Goal: Task Accomplishment & Management: Complete application form

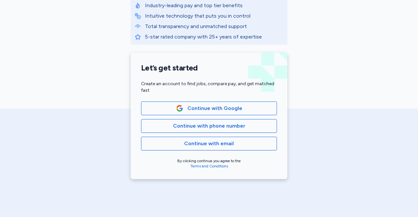
scroll to position [112, 0]
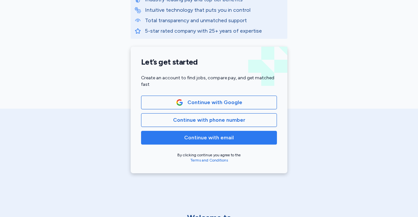
click at [220, 137] on span "Continue with email" at bounding box center [209, 138] width 50 height 8
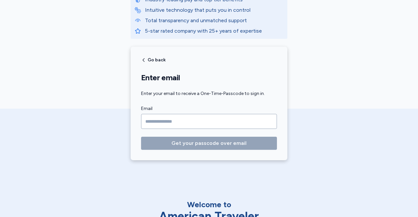
click at [193, 124] on input "Email" at bounding box center [209, 121] width 136 height 15
drag, startPoint x: 193, startPoint y: 124, endPoint x: 155, endPoint y: 120, distance: 38.5
click at [155, 120] on div "American Traveler Why thousands of professionals trust us Industry-leading pay …" at bounding box center [209, 28] width 418 height 280
click at [188, 118] on input "Email" at bounding box center [209, 121] width 136 height 15
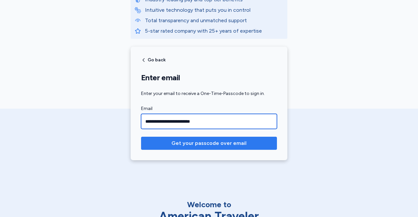
type input "**********"
click at [181, 140] on span "Get your passcode over email" at bounding box center [208, 143] width 75 height 8
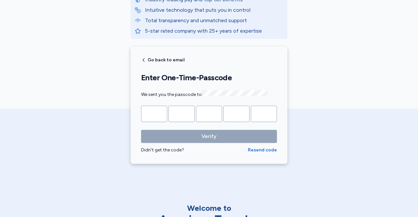
scroll to position [0, 0]
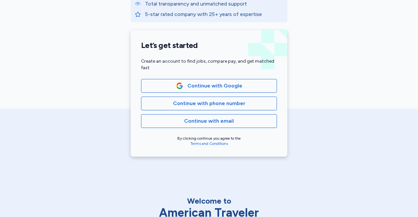
scroll to position [129, 0]
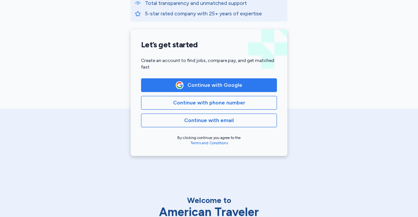
click at [209, 88] on span "Continue with Google" at bounding box center [214, 85] width 55 height 8
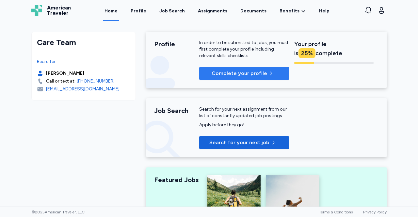
click at [227, 73] on span "Complete your profile" at bounding box center [238, 74] width 55 height 8
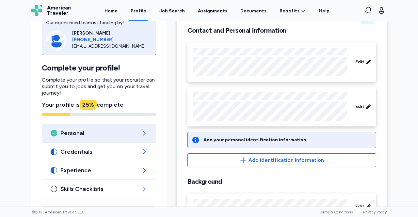
scroll to position [75, 0]
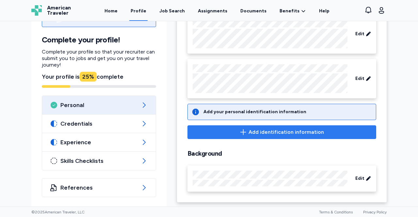
click at [265, 130] on span "Add identification information" at bounding box center [285, 132] width 75 height 8
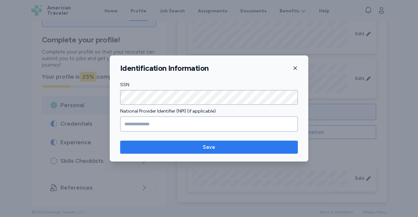
click at [206, 146] on span "Save" at bounding box center [209, 147] width 12 height 8
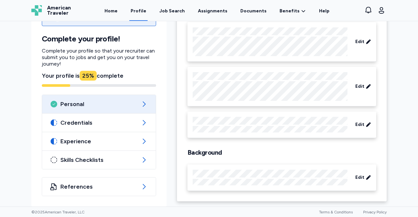
scroll to position [67, 0]
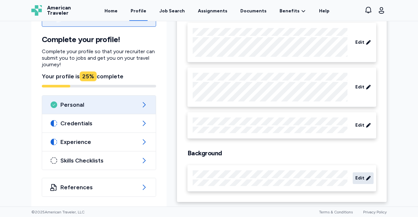
click at [358, 182] on div "Edit" at bounding box center [362, 178] width 21 height 12
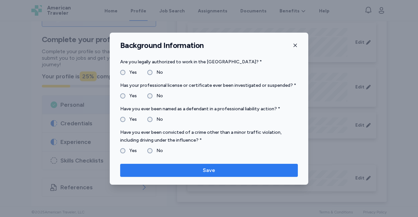
click at [207, 166] on button "Save" at bounding box center [209, 170] width 178 height 13
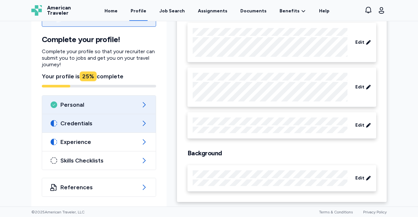
click at [101, 126] on span "Credentials" at bounding box center [98, 123] width 77 height 8
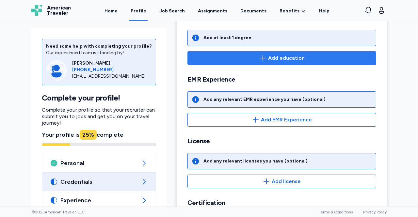
scroll to position [114, 0]
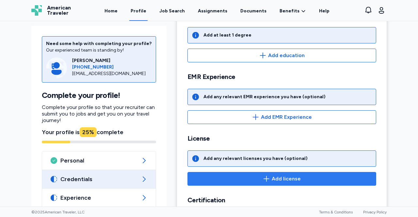
click at [277, 178] on span "Add license" at bounding box center [286, 179] width 29 height 8
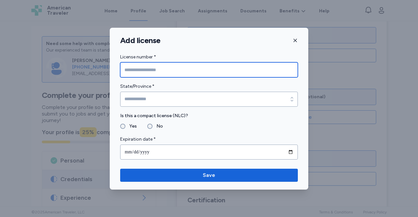
click at [198, 70] on input "License number *" at bounding box center [209, 69] width 178 height 15
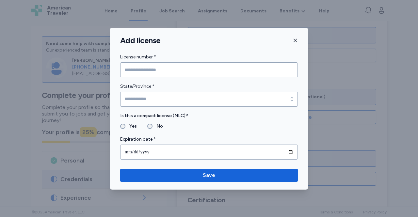
click at [294, 41] on icon "button" at bounding box center [294, 40] width 5 height 5
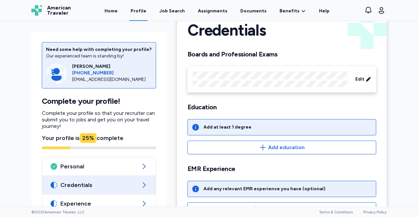
scroll to position [0, 0]
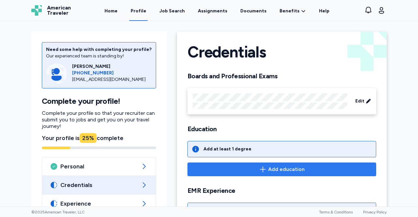
click at [275, 166] on span "Add education" at bounding box center [286, 169] width 37 height 8
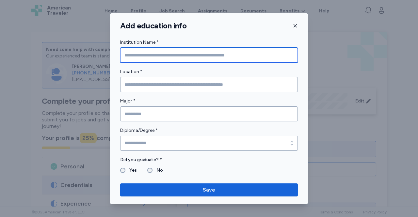
click at [180, 52] on input "Institution Name *" at bounding box center [209, 55] width 178 height 15
type input "**********"
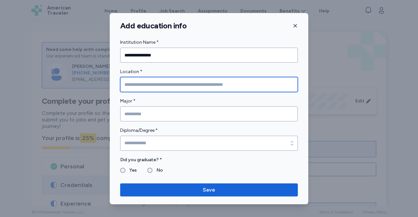
click at [155, 86] on input "Location *" at bounding box center [209, 84] width 178 height 15
type input "*********"
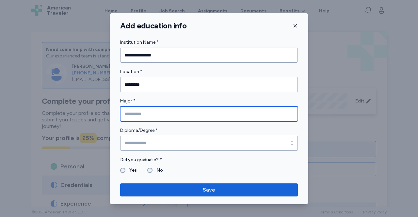
click at [151, 113] on input "Major *" at bounding box center [209, 113] width 178 height 15
type input "********"
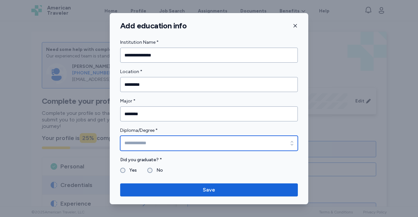
click at [149, 145] on input "Diploma/Degree *" at bounding box center [209, 143] width 178 height 15
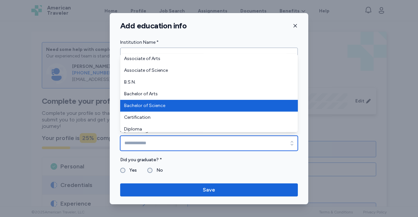
scroll to position [10, 0]
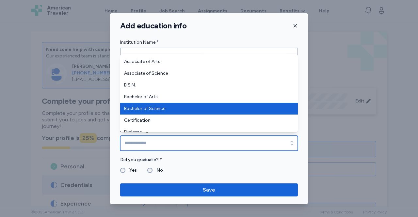
type input "**********"
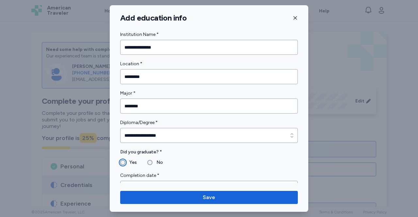
scroll to position [13, 0]
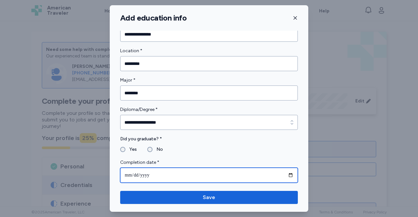
click at [183, 178] on input "date" at bounding box center [209, 175] width 178 height 15
type input "**********"
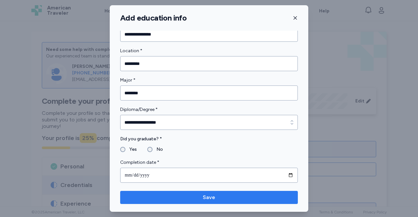
click at [203, 195] on span "Save" at bounding box center [208, 198] width 167 height 8
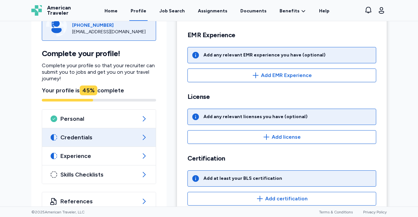
scroll to position [187, 0]
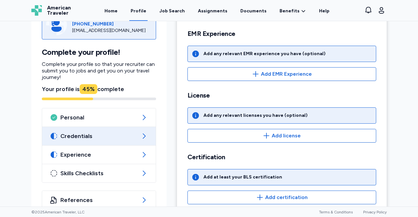
drag, startPoint x: 203, startPoint y: 195, endPoint x: 240, endPoint y: 113, distance: 90.1
click at [240, 113] on div "Credentials Boards and Professional Exams Edit Education Edit Add degree EMR Ex…" at bounding box center [282, 30] width 210 height 370
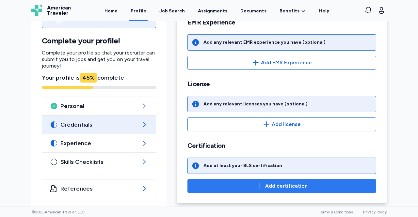
click at [258, 185] on icon "button" at bounding box center [260, 186] width 8 height 8
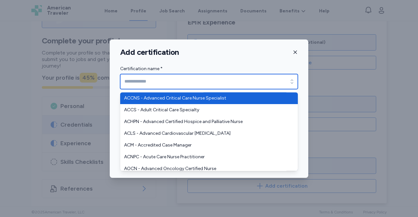
click at [196, 79] on input "Certification name *" at bounding box center [209, 81] width 178 height 15
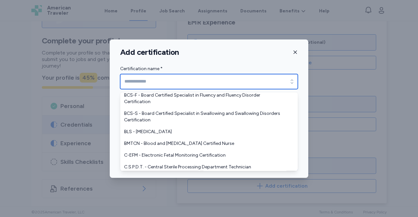
scroll to position [364, 0]
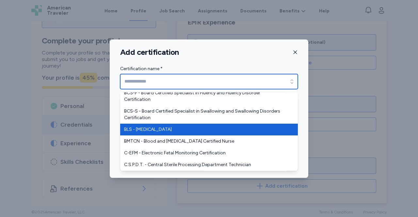
type input "**********"
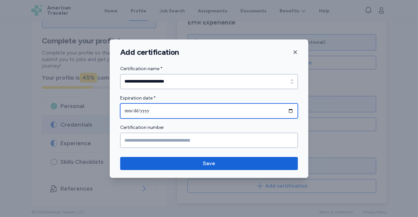
click at [157, 107] on input "date" at bounding box center [209, 110] width 178 height 15
click at [291, 110] on input "date" at bounding box center [209, 110] width 178 height 15
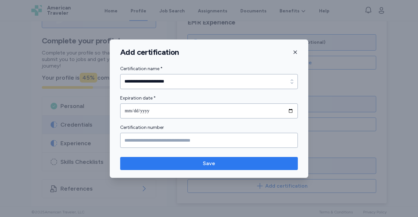
type input "**********"
click at [222, 160] on span "Save" at bounding box center [208, 164] width 167 height 8
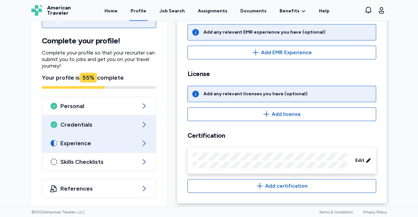
scroll to position [210, 0]
click at [108, 141] on span "Experience" at bounding box center [98, 143] width 77 height 8
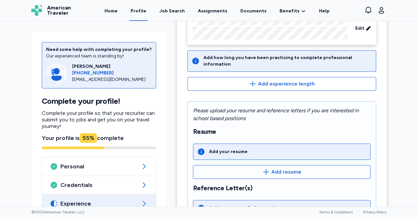
scroll to position [77, 0]
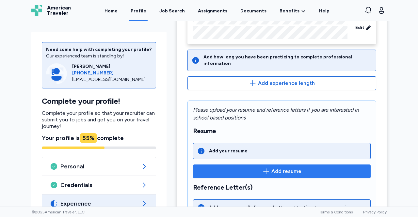
click at [264, 167] on icon "button" at bounding box center [266, 171] width 8 height 8
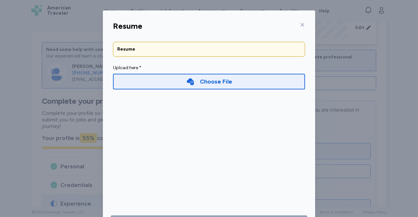
click at [224, 79] on div "Choose File" at bounding box center [216, 81] width 32 height 9
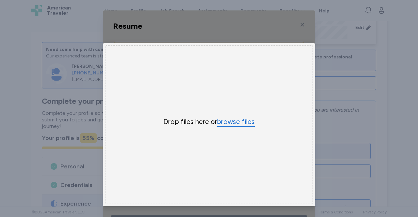
click at [226, 122] on button "browse files" at bounding box center [236, 121] width 38 height 9
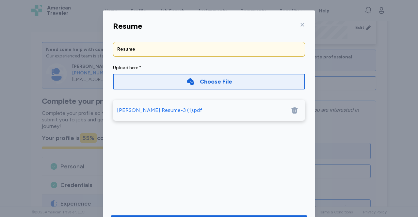
click at [317, 136] on div "Resume Resume Upload here * Choose File [PERSON_NAME] Resume-3 (1).pdf Save" at bounding box center [209, 124] width 418 height 249
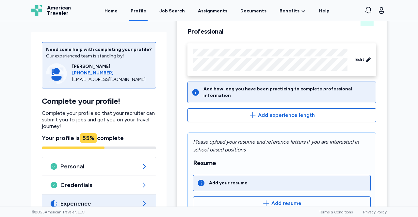
scroll to position [42, 0]
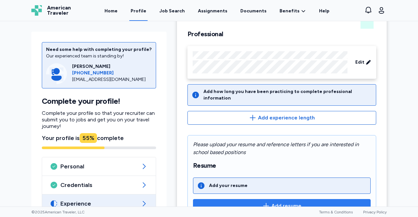
click at [266, 202] on icon "button" at bounding box center [266, 206] width 8 height 8
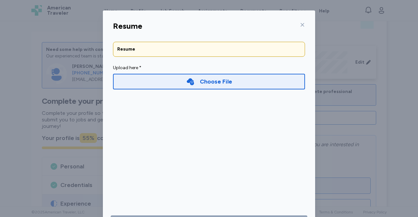
click at [201, 77] on div "Choose File" at bounding box center [216, 81] width 32 height 9
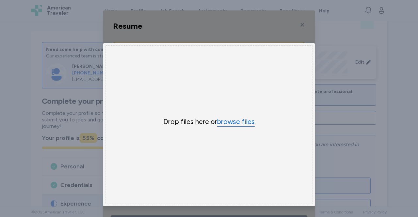
click at [225, 122] on button "browse files" at bounding box center [236, 121] width 38 height 9
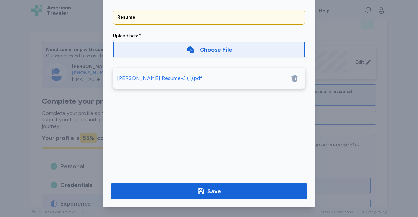
scroll to position [32, 0]
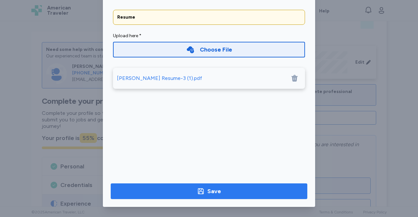
click at [227, 193] on span "Save" at bounding box center [209, 191] width 186 height 9
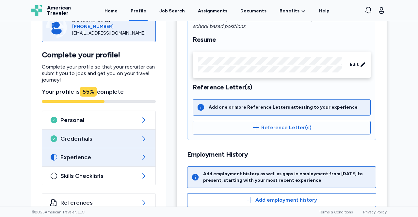
scroll to position [171, 0]
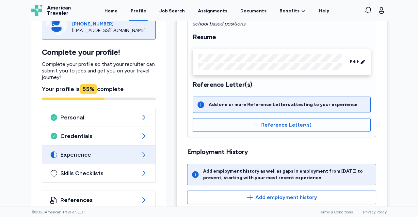
click at [92, 151] on span "Experience" at bounding box center [98, 155] width 77 height 8
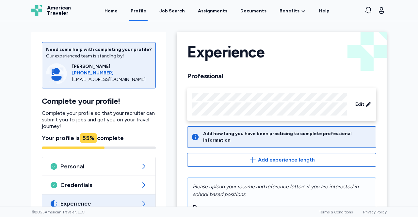
scroll to position [0, 0]
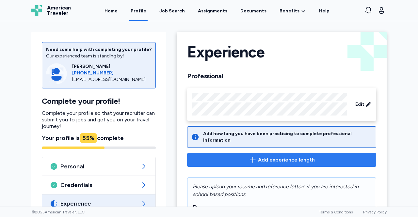
click at [256, 156] on span "Add experience length" at bounding box center [282, 160] width 178 height 8
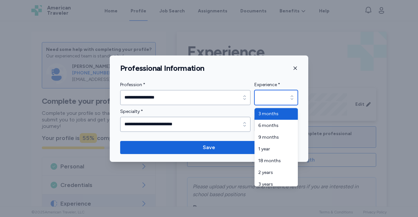
click at [292, 99] on icon "button" at bounding box center [291, 97] width 3 height 4
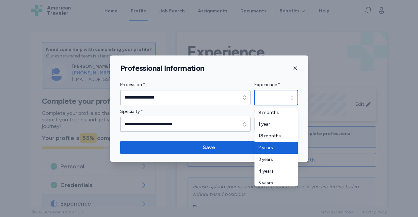
scroll to position [25, 0]
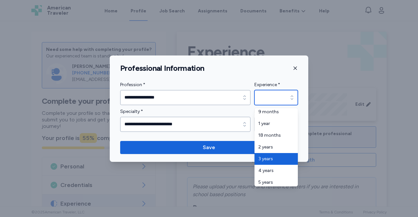
type input "*******"
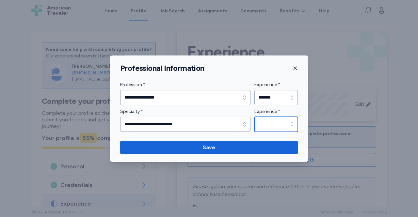
click at [293, 126] on icon "button" at bounding box center [292, 124] width 7 height 7
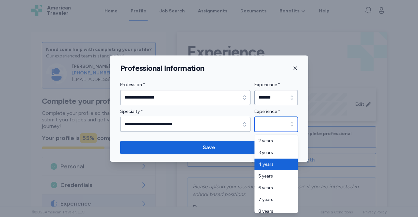
scroll to position [57, 0]
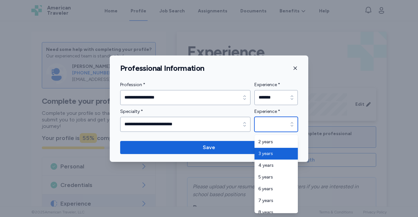
type input "*******"
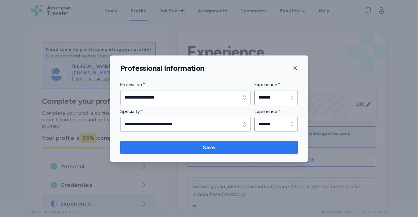
click at [238, 145] on span "Save" at bounding box center [208, 148] width 167 height 8
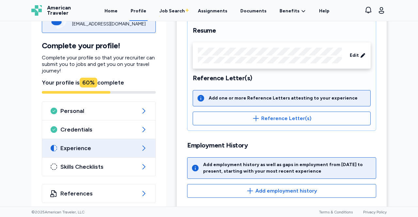
scroll to position [137, 0]
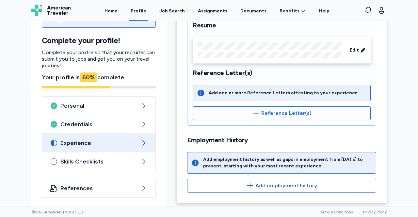
click at [140, 140] on icon at bounding box center [144, 143] width 8 height 8
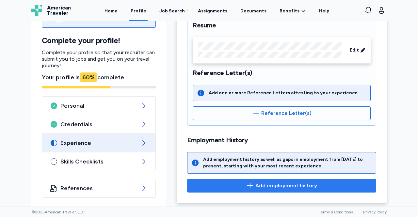
click at [268, 183] on span "Add employment history" at bounding box center [286, 186] width 62 height 8
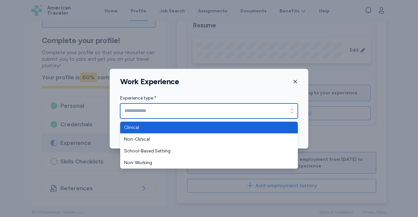
click at [291, 112] on icon "button" at bounding box center [292, 111] width 7 height 7
type input "********"
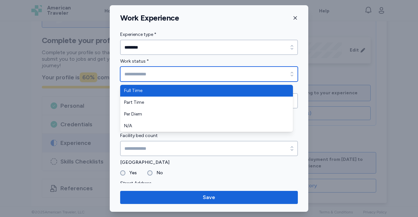
click at [176, 70] on input "Work status *" at bounding box center [209, 74] width 178 height 15
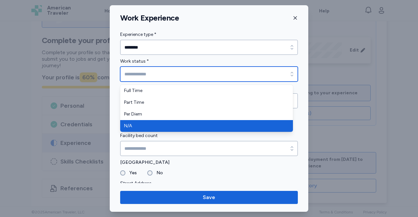
type input "***"
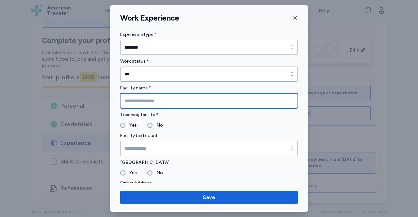
click at [165, 100] on input "Facility name *" at bounding box center [209, 100] width 178 height 15
type input "**********"
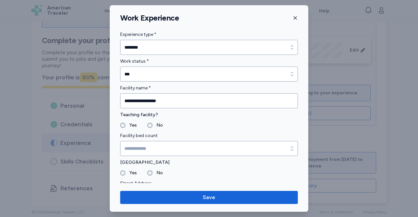
click at [122, 122] on div "Yes" at bounding box center [128, 125] width 17 height 8
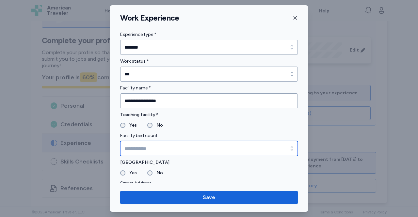
click at [141, 151] on input "Facility bed count" at bounding box center [209, 148] width 178 height 15
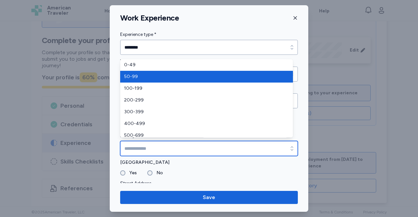
type input "*****"
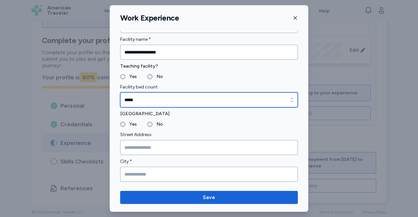
scroll to position [45, 0]
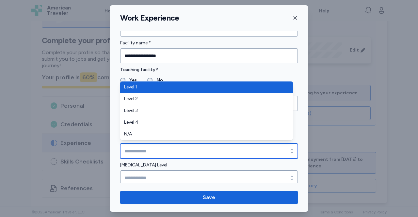
click at [141, 152] on input "Trauma Level" at bounding box center [209, 151] width 178 height 15
type input "*******"
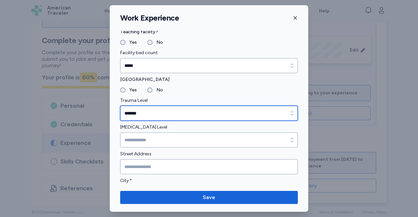
scroll to position [86, 0]
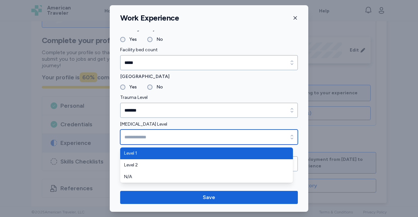
click at [154, 134] on input "[MEDICAL_DATA] Level" at bounding box center [209, 137] width 178 height 15
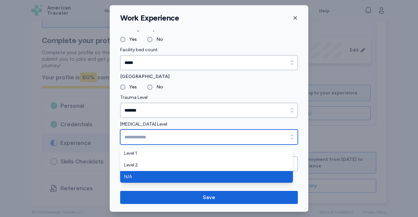
type input "***"
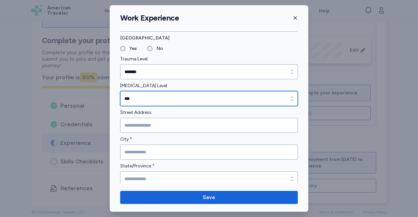
scroll to position [126, 0]
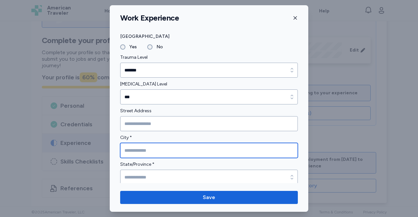
click at [146, 151] on input "City *" at bounding box center [209, 150] width 178 height 15
type input "*********"
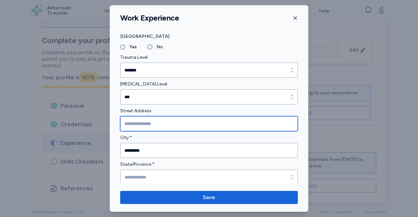
click at [140, 126] on input "Street Address" at bounding box center [209, 123] width 178 height 15
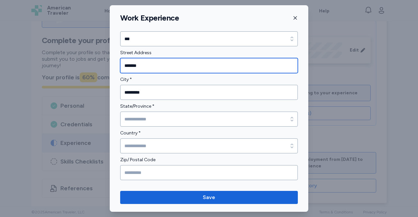
scroll to position [190, 0]
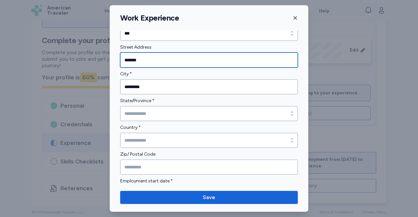
type input "*******"
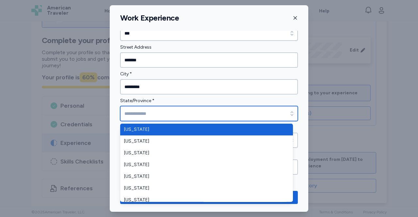
click at [149, 112] on input "State/Province *" at bounding box center [209, 113] width 178 height 15
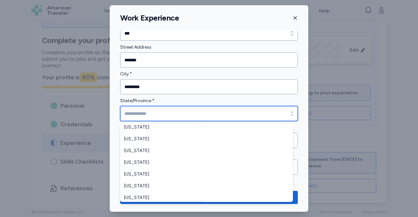
scroll to position [335, 0]
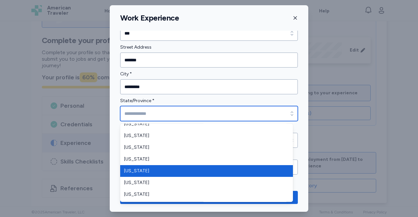
type input "********"
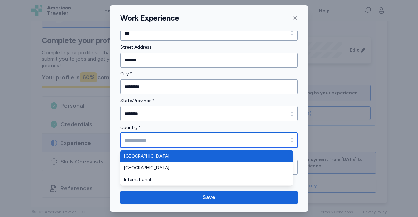
click at [153, 138] on input "Country *" at bounding box center [209, 140] width 178 height 15
type input "**********"
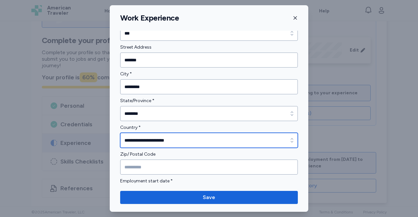
scroll to position [210, 0]
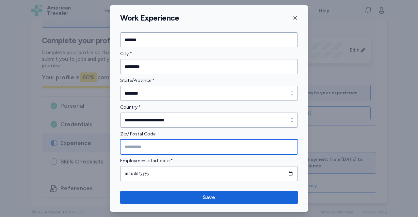
click at [153, 142] on input "Zip/ Postal Code" at bounding box center [209, 146] width 178 height 15
type input "*****"
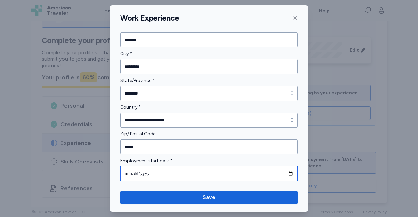
click at [285, 173] on input "date" at bounding box center [209, 173] width 178 height 15
type input "**********"
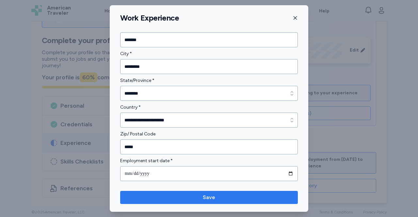
click at [206, 196] on span "Save" at bounding box center [209, 198] width 12 height 8
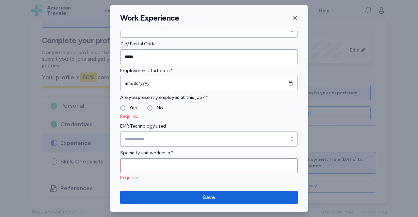
click at [153, 106] on label "No" at bounding box center [157, 108] width 10 height 8
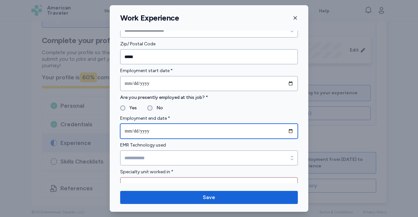
click at [284, 128] on input "date" at bounding box center [209, 131] width 178 height 15
type input "**********"
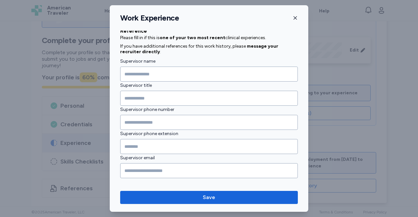
scroll to position [777, 0]
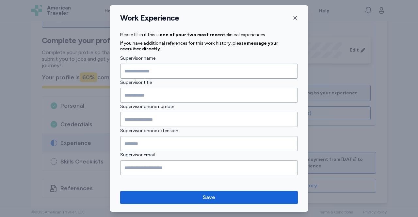
click at [296, 19] on icon "button" at bounding box center [294, 17] width 3 height 3
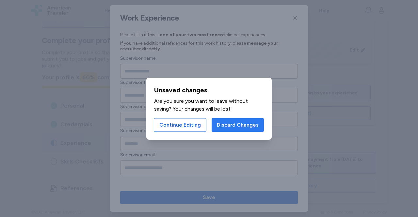
click at [240, 123] on span "Discard Changes" at bounding box center [238, 125] width 42 height 8
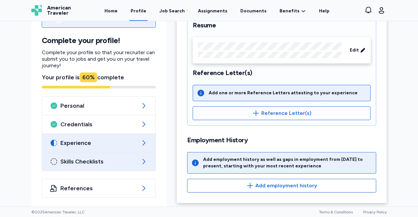
click at [118, 159] on span "Skills Checklists" at bounding box center [98, 162] width 77 height 8
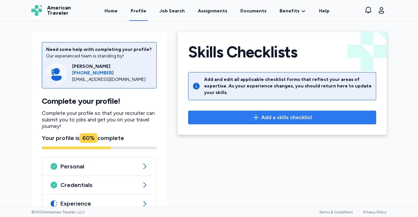
click at [253, 111] on button "Add a skills checklist" at bounding box center [282, 118] width 188 height 14
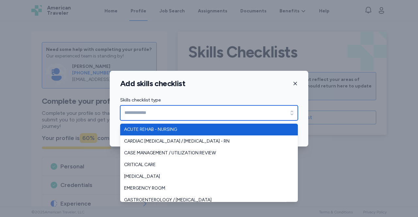
click at [293, 112] on icon "button" at bounding box center [292, 113] width 7 height 7
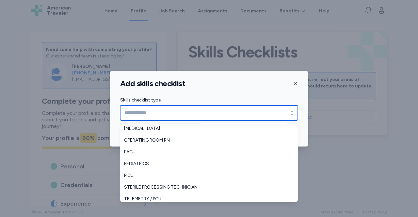
scroll to position [145, 0]
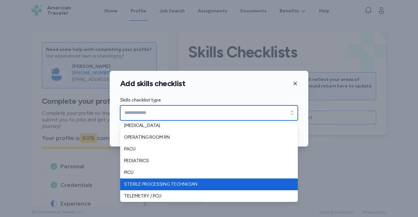
type input "**********"
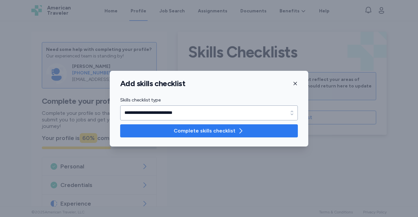
click at [223, 131] on span "Complete skills checklist" at bounding box center [205, 131] width 62 height 8
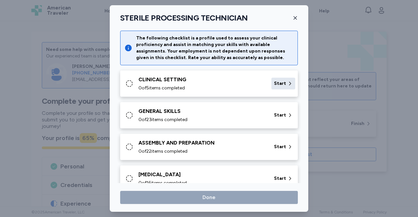
click at [274, 83] on span "Start" at bounding box center [280, 83] width 12 height 7
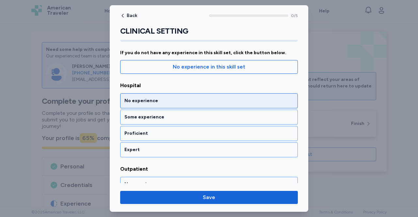
scroll to position [56, 0]
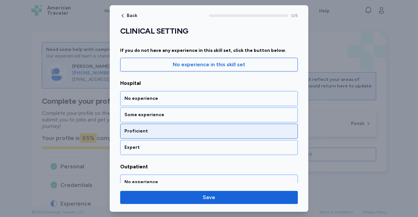
click at [205, 125] on div "Proficient" at bounding box center [209, 131] width 178 height 15
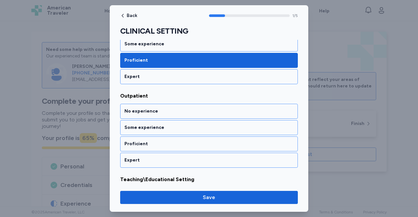
scroll to position [144, 0]
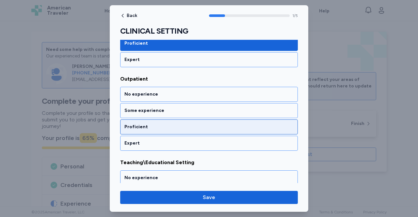
click at [186, 131] on div "Proficient" at bounding box center [209, 126] width 178 height 15
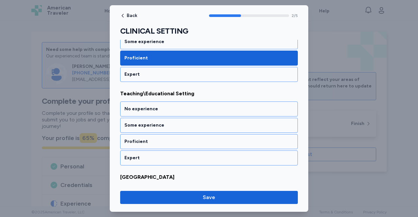
scroll to position [227, 0]
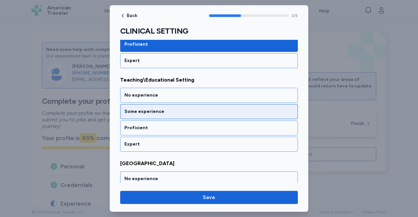
click at [163, 109] on div "Some experience" at bounding box center [208, 111] width 169 height 7
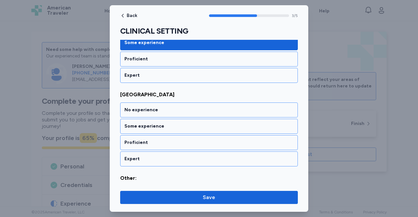
scroll to position [309, 0]
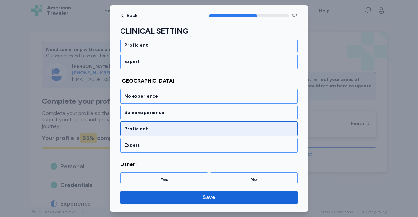
click at [152, 127] on div "Proficient" at bounding box center [208, 129] width 169 height 7
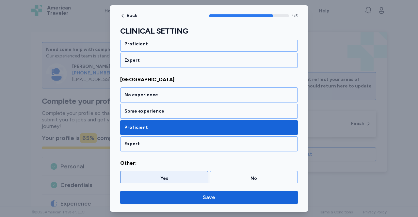
click at [183, 177] on div "Yes" at bounding box center [164, 178] width 80 height 7
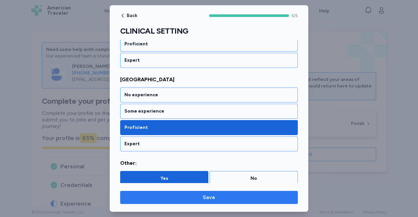
click at [202, 201] on span "Save" at bounding box center [208, 198] width 167 height 8
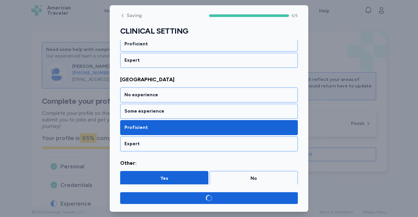
scroll to position [309, 0]
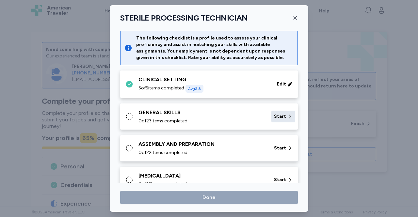
click at [277, 115] on span "Start" at bounding box center [280, 116] width 12 height 7
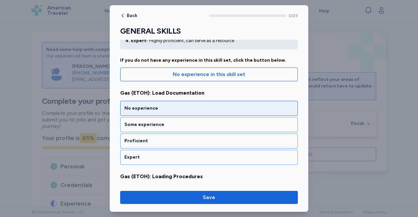
scroll to position [48, 0]
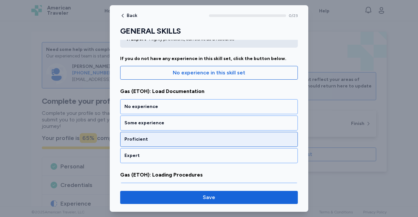
click at [171, 140] on div "Proficient" at bounding box center [208, 139] width 169 height 7
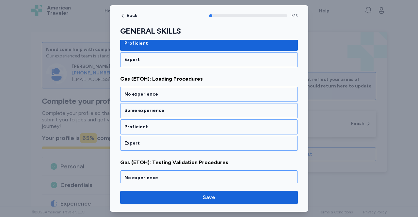
click at [171, 140] on div "Expert" at bounding box center [208, 143] width 169 height 7
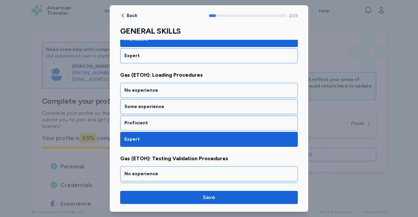
scroll to position [147, 0]
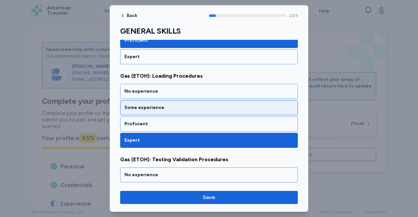
click at [161, 105] on div "Some experience" at bounding box center [208, 107] width 169 height 7
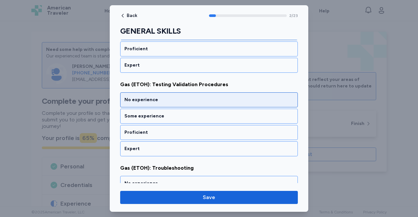
scroll to position [223, 0]
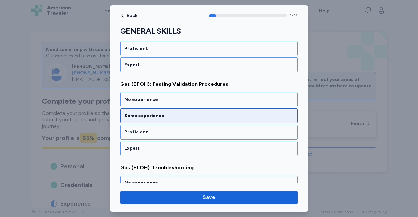
click at [165, 117] on div "Some experience" at bounding box center [209, 115] width 178 height 15
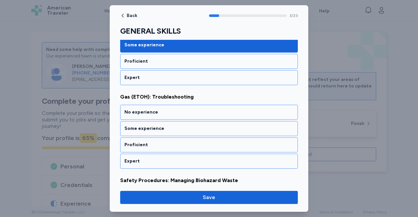
scroll to position [309, 0]
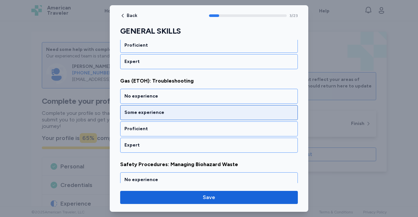
click at [159, 111] on div "Some experience" at bounding box center [208, 112] width 169 height 7
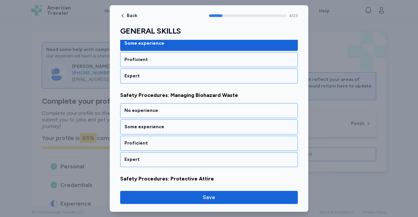
scroll to position [392, 0]
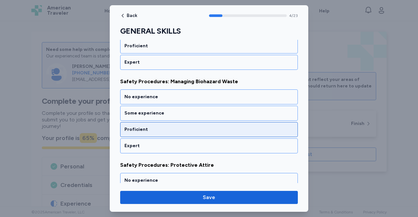
click at [152, 126] on div "Proficient" at bounding box center [208, 129] width 169 height 7
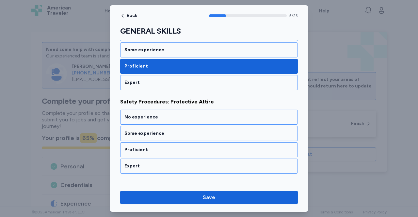
scroll to position [475, 0]
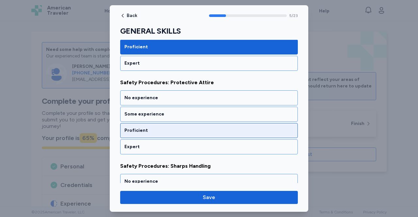
click at [152, 127] on div "Proficient" at bounding box center [208, 130] width 169 height 7
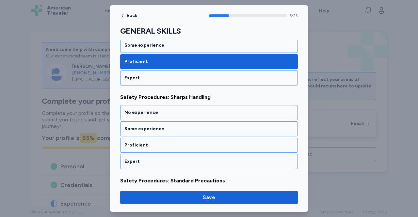
scroll to position [557, 0]
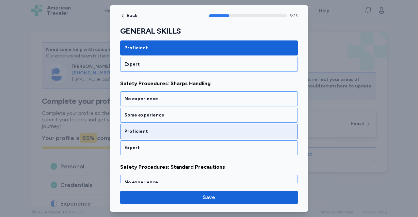
click at [161, 131] on div "Proficient" at bounding box center [209, 131] width 178 height 15
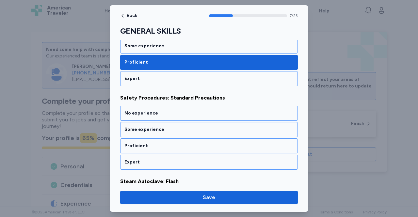
scroll to position [640, 0]
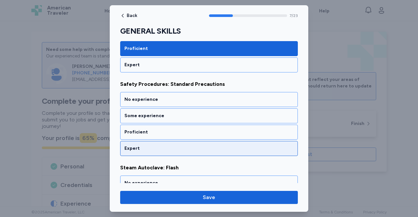
click at [157, 145] on div "Expert" at bounding box center [208, 148] width 169 height 7
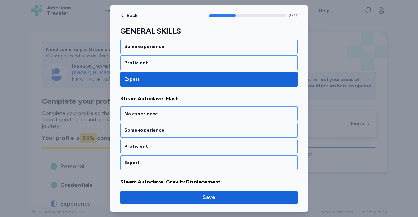
scroll to position [723, 0]
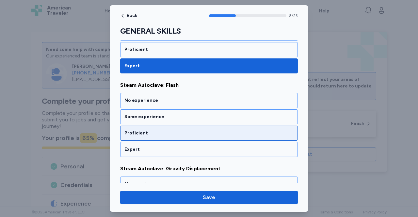
click at [161, 130] on div "Proficient" at bounding box center [208, 133] width 169 height 7
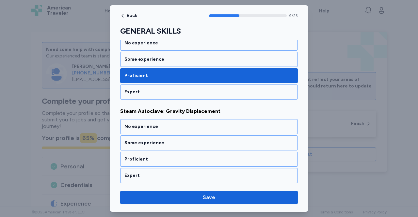
scroll to position [805, 0]
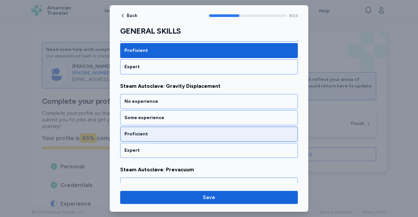
click at [160, 131] on div "Proficient" at bounding box center [208, 134] width 169 height 7
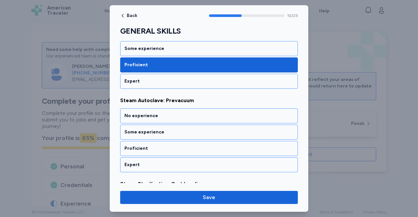
scroll to position [888, 0]
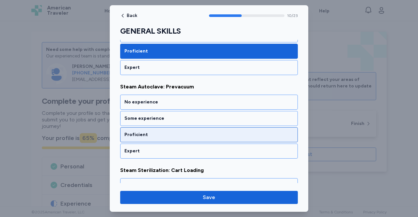
click at [159, 127] on div "Proficient" at bounding box center [209, 134] width 178 height 15
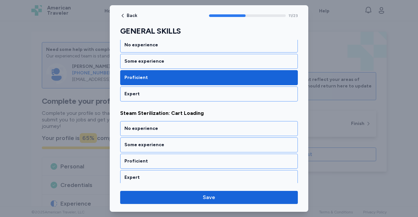
scroll to position [971, 0]
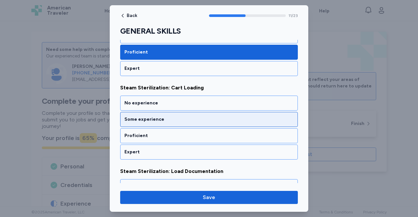
click at [156, 116] on div "Some experience" at bounding box center [208, 119] width 169 height 7
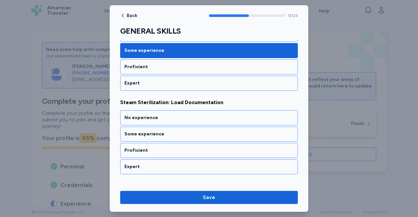
scroll to position [1054, 0]
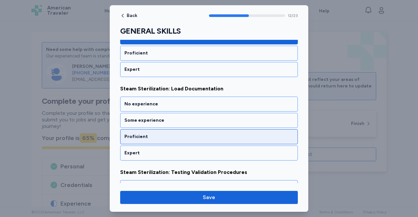
click at [154, 133] on div "Proficient" at bounding box center [208, 136] width 169 height 7
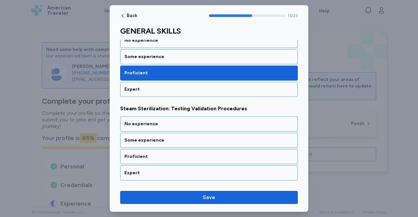
scroll to position [1136, 0]
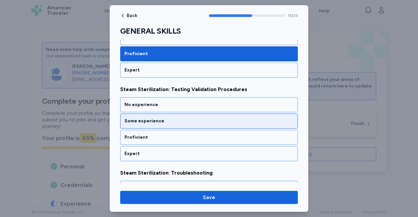
click at [189, 114] on div "Some experience" at bounding box center [209, 121] width 178 height 15
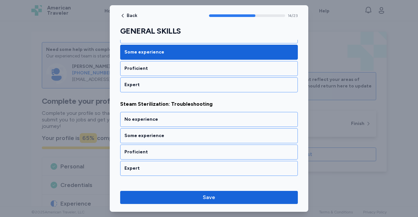
scroll to position [1219, 0]
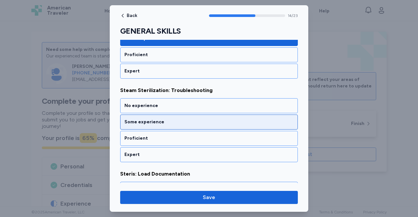
click at [171, 119] on div "Some experience" at bounding box center [208, 122] width 169 height 7
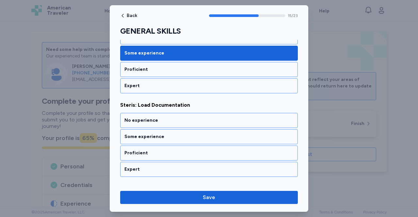
scroll to position [1302, 0]
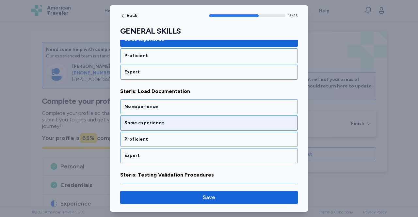
click at [172, 120] on div "Some experience" at bounding box center [208, 123] width 169 height 7
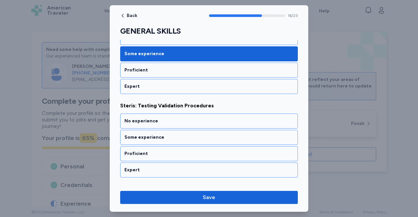
scroll to position [1384, 0]
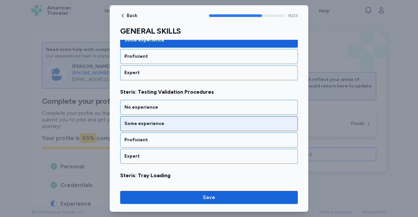
click at [172, 116] on div "Some experience" at bounding box center [209, 123] width 178 height 15
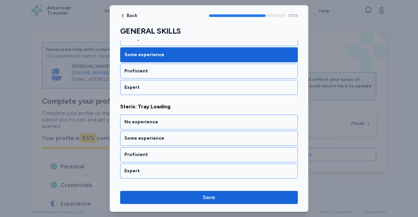
scroll to position [1467, 0]
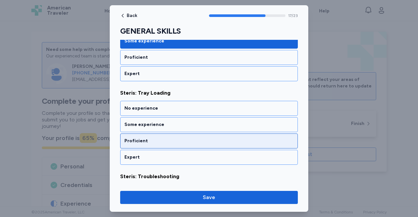
click at [167, 138] on div "Proficient" at bounding box center [208, 141] width 169 height 7
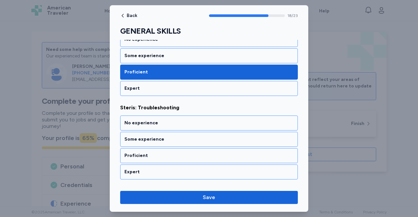
scroll to position [1550, 0]
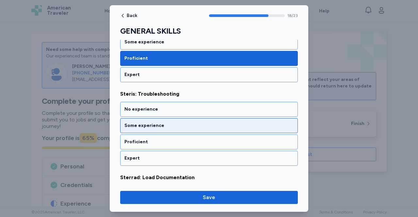
click at [169, 118] on div "Some experience" at bounding box center [209, 125] width 178 height 15
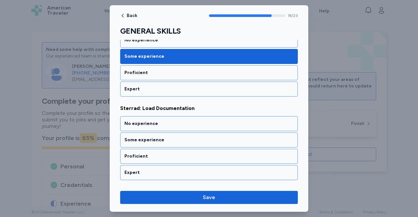
scroll to position [1633, 0]
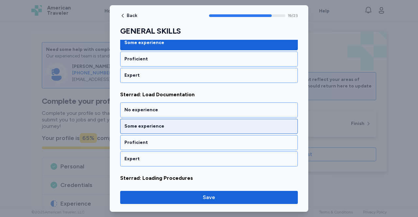
click at [168, 119] on div "Some experience" at bounding box center [209, 126] width 178 height 15
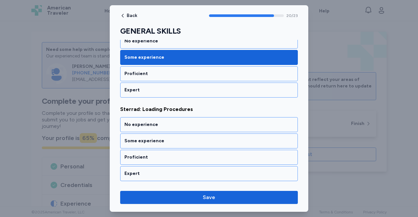
scroll to position [1715, 0]
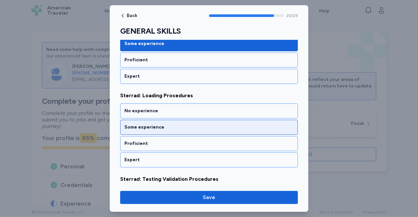
click at [164, 124] on div "Some experience" at bounding box center [208, 127] width 169 height 7
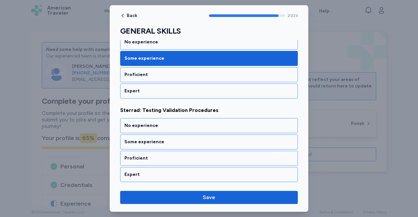
scroll to position [1798, 0]
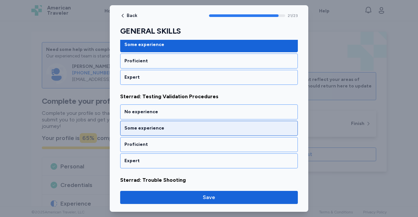
click at [167, 125] on div "Some experience" at bounding box center [208, 128] width 169 height 7
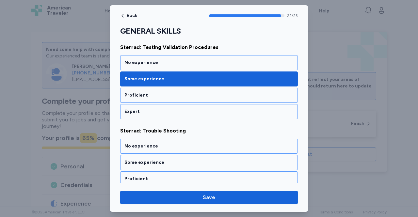
scroll to position [1847, 0]
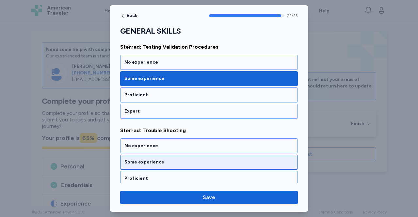
click at [166, 159] on div "Some experience" at bounding box center [208, 162] width 169 height 7
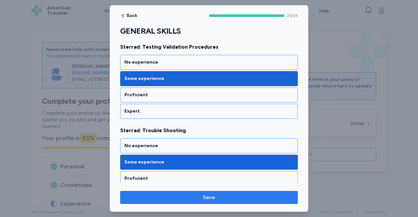
click at [196, 197] on span "Save" at bounding box center [208, 198] width 167 height 8
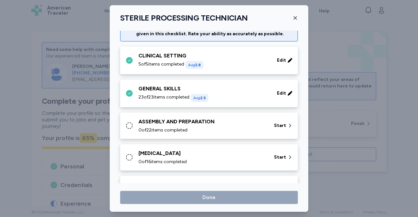
scroll to position [22, 0]
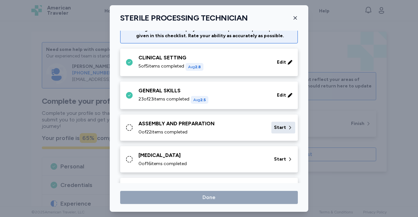
click at [279, 127] on span "Start" at bounding box center [280, 127] width 12 height 7
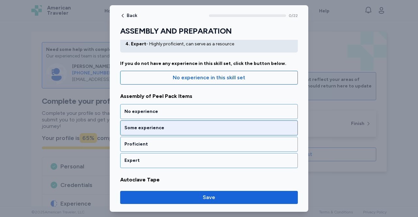
scroll to position [45, 0]
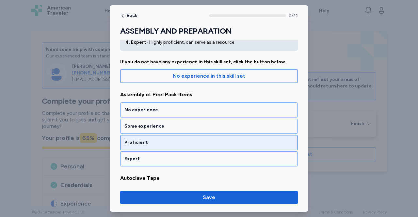
click at [237, 140] on div "Proficient" at bounding box center [208, 142] width 169 height 7
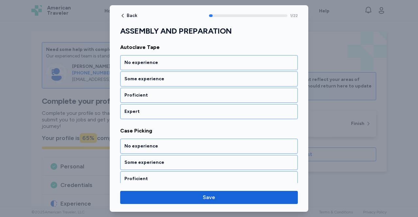
scroll to position [176, 0]
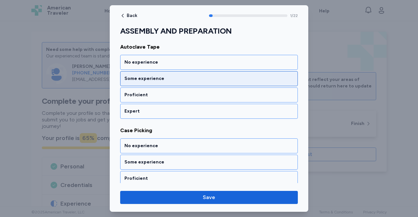
click at [218, 75] on div "Some experience" at bounding box center [208, 78] width 169 height 7
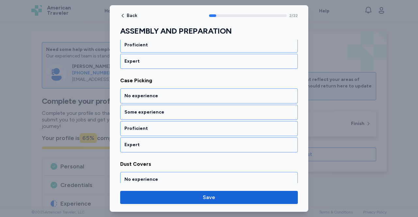
scroll to position [227, 0]
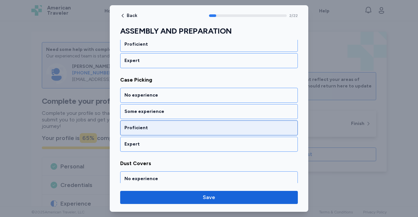
click at [191, 126] on div "Proficient" at bounding box center [208, 128] width 169 height 7
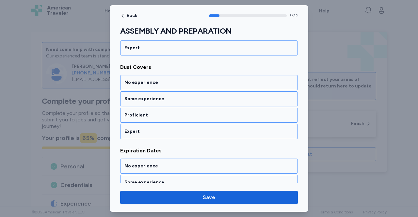
scroll to position [324, 0]
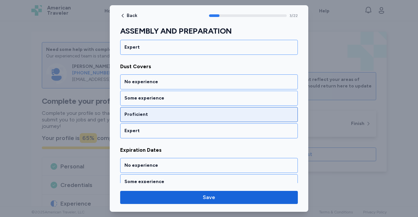
click at [179, 111] on div "Proficient" at bounding box center [208, 114] width 169 height 7
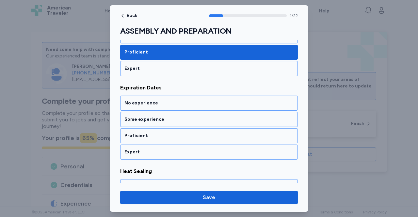
scroll to position [392, 0]
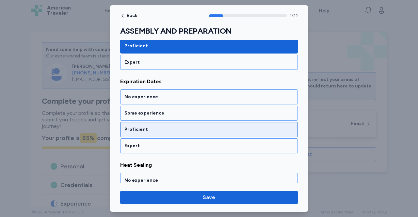
click at [178, 122] on div "Proficient" at bounding box center [209, 129] width 178 height 15
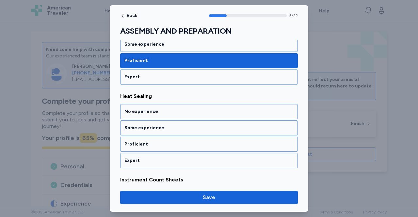
scroll to position [475, 0]
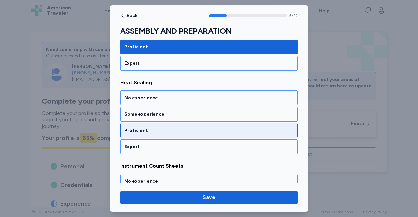
click at [181, 127] on div "Proficient" at bounding box center [208, 130] width 169 height 7
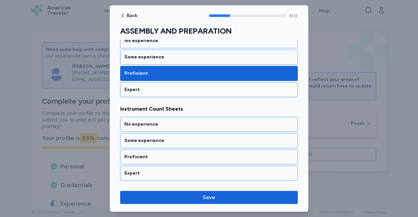
scroll to position [557, 0]
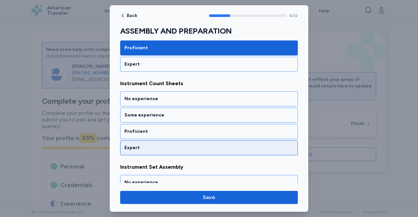
click at [180, 145] on div "Expert" at bounding box center [209, 147] width 178 height 15
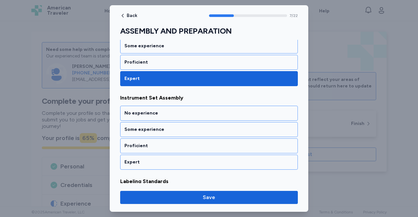
scroll to position [640, 0]
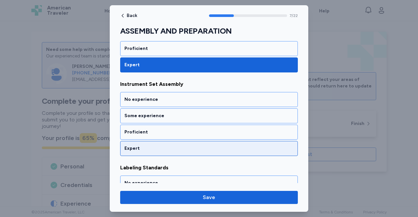
click at [178, 145] on div "Expert" at bounding box center [208, 148] width 169 height 7
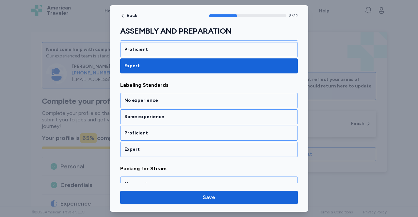
click at [178, 146] on div "Expert" at bounding box center [208, 149] width 169 height 7
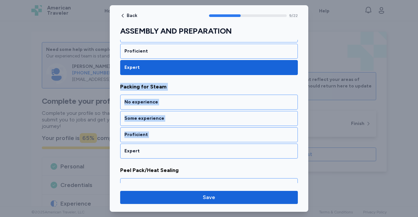
scroll to position [805, 0]
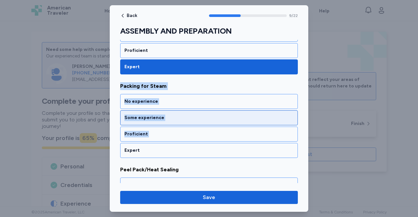
click at [185, 115] on div "Some experience" at bounding box center [208, 118] width 169 height 7
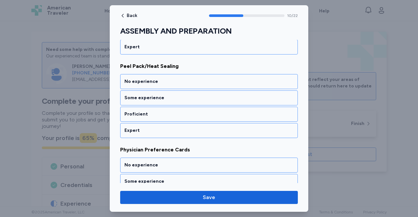
click at [185, 111] on div "Proficient" at bounding box center [208, 114] width 169 height 7
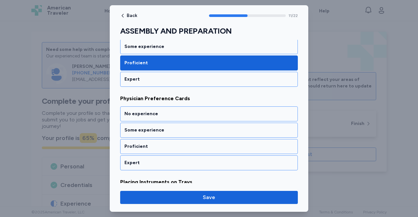
scroll to position [971, 0]
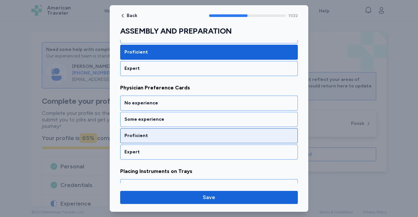
click at [177, 133] on div "Proficient" at bounding box center [208, 136] width 169 height 7
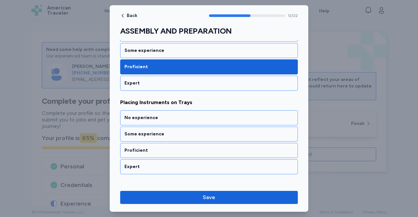
scroll to position [1054, 0]
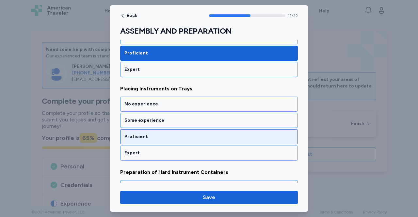
click at [174, 133] on div "Proficient" at bounding box center [208, 136] width 169 height 7
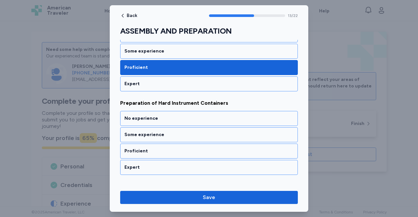
scroll to position [1136, 0]
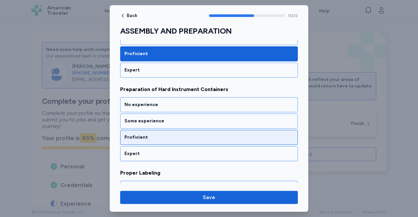
click at [176, 132] on div "Proficient" at bounding box center [209, 137] width 178 height 15
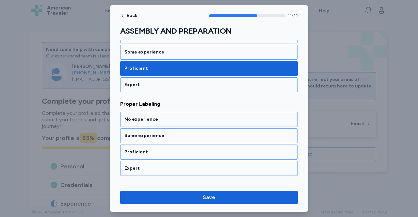
scroll to position [1219, 0]
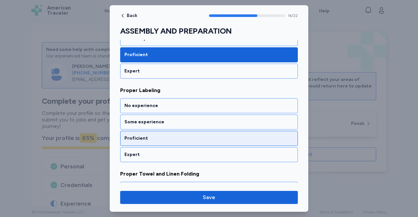
click at [176, 135] on div "Proficient" at bounding box center [208, 138] width 169 height 7
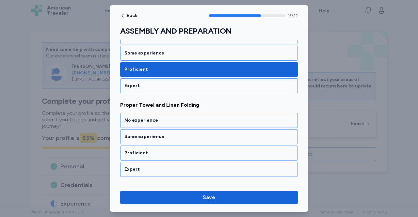
scroll to position [1302, 0]
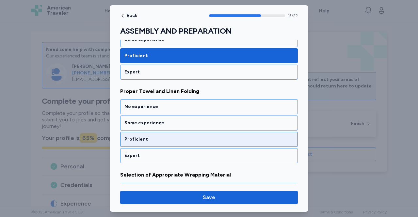
click at [169, 136] on div "Proficient" at bounding box center [208, 139] width 169 height 7
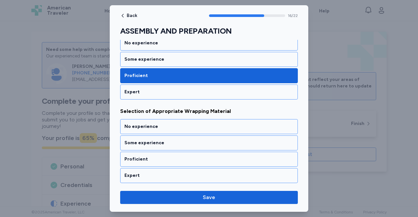
scroll to position [1384, 0]
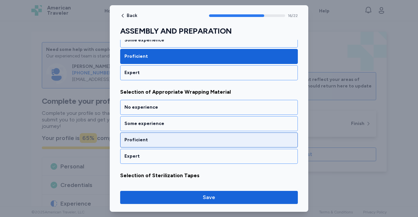
click at [171, 137] on div "Proficient" at bounding box center [208, 140] width 169 height 7
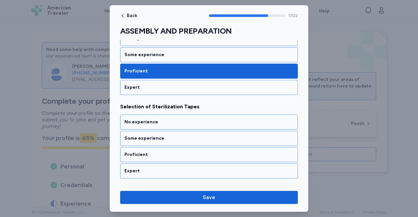
scroll to position [1467, 0]
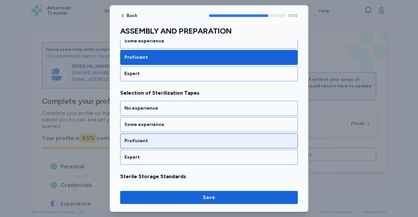
click at [174, 138] on div "Proficient" at bounding box center [208, 141] width 169 height 7
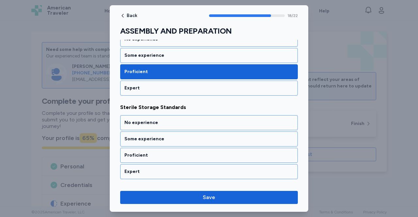
scroll to position [1550, 0]
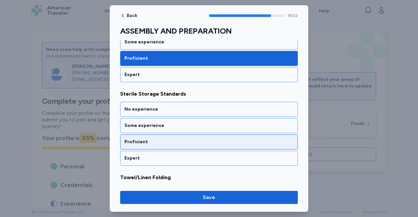
click at [169, 139] on div "Proficient" at bounding box center [208, 142] width 169 height 7
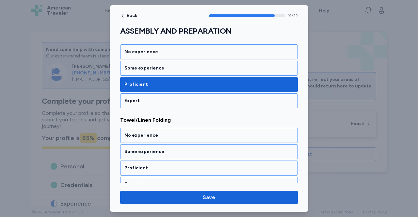
scroll to position [1633, 0]
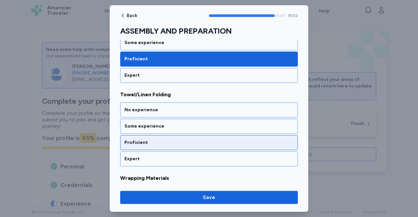
click at [170, 139] on div "Proficient" at bounding box center [208, 142] width 169 height 7
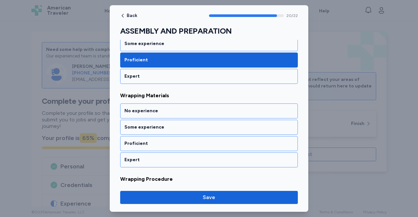
click at [170, 140] on div "Proficient" at bounding box center [208, 143] width 169 height 7
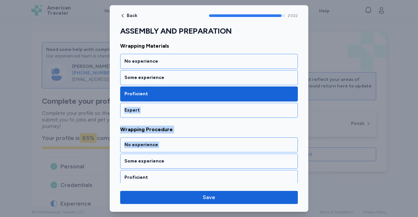
click at [188, 91] on div "Proficient" at bounding box center [208, 94] width 169 height 7
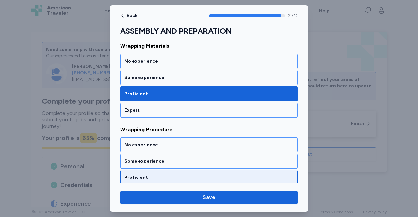
click at [181, 174] on div "Proficient" at bounding box center [208, 177] width 169 height 7
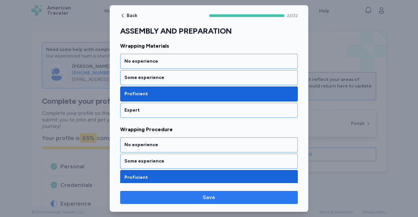
click at [205, 198] on span "Save" at bounding box center [209, 198] width 12 height 8
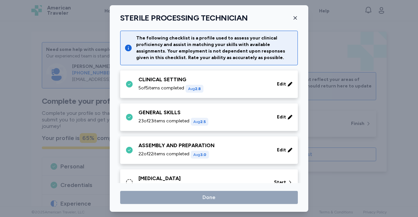
scroll to position [22, 0]
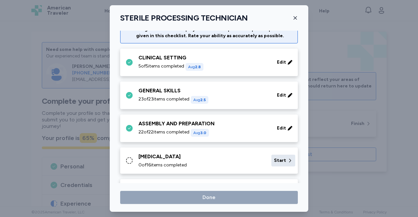
click at [277, 161] on span "Start" at bounding box center [280, 160] width 12 height 7
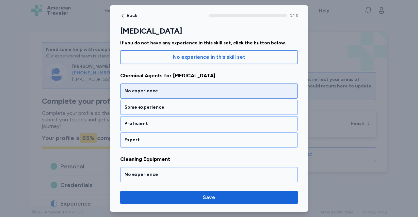
scroll to position [65, 0]
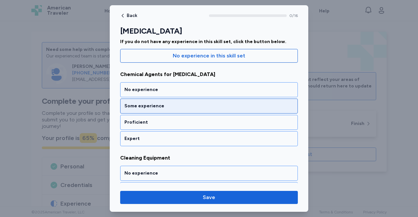
click at [198, 112] on div "Some experience" at bounding box center [209, 106] width 178 height 15
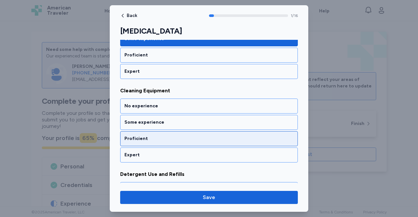
scroll to position [144, 0]
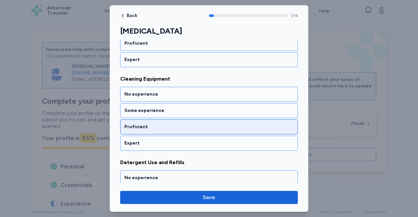
click at [193, 124] on div "Proficient" at bounding box center [208, 127] width 169 height 7
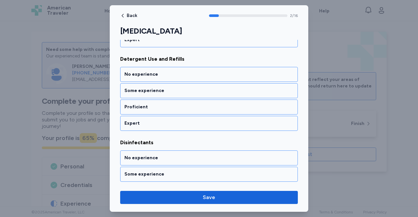
scroll to position [249, 0]
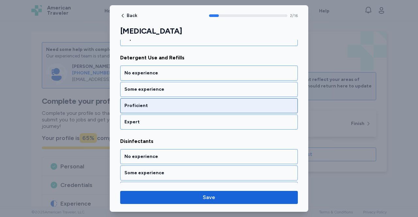
click at [194, 98] on div "Proficient" at bounding box center [209, 105] width 178 height 15
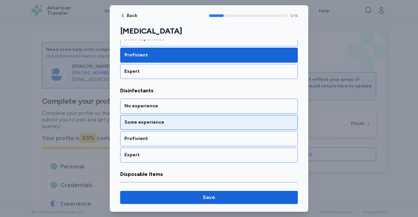
scroll to position [309, 0]
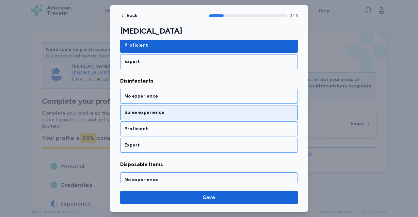
click at [187, 109] on div "Some experience" at bounding box center [208, 112] width 169 height 7
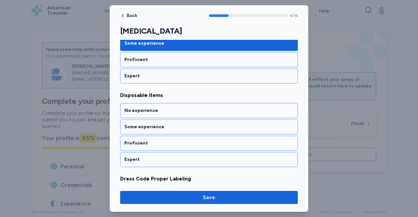
scroll to position [392, 0]
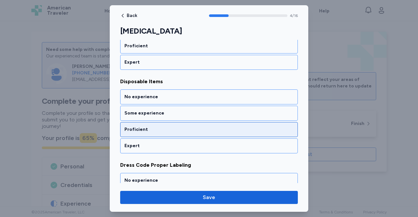
click at [175, 126] on div "Proficient" at bounding box center [208, 129] width 169 height 7
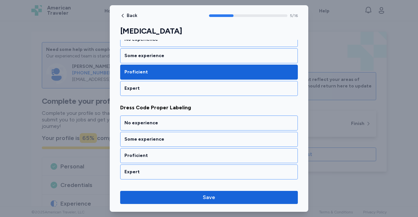
scroll to position [475, 0]
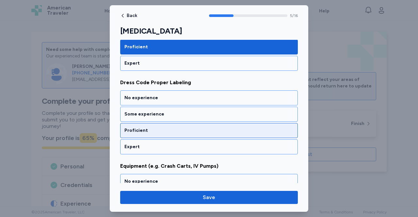
click at [175, 128] on div "Proficient" at bounding box center [208, 130] width 169 height 7
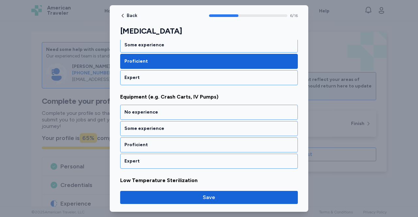
scroll to position [557, 0]
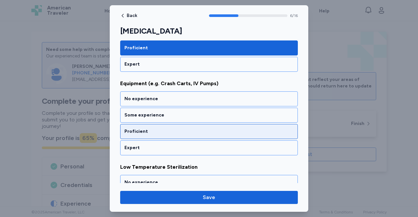
click at [175, 128] on div "Proficient" at bounding box center [208, 131] width 169 height 7
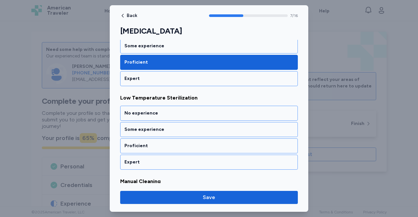
scroll to position [640, 0]
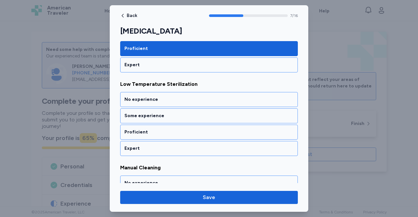
click at [175, 129] on div "Proficient" at bounding box center [208, 132] width 169 height 7
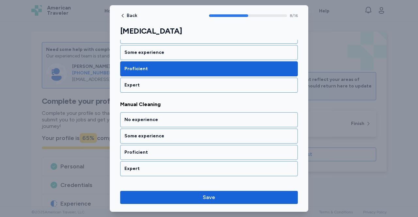
scroll to position [723, 0]
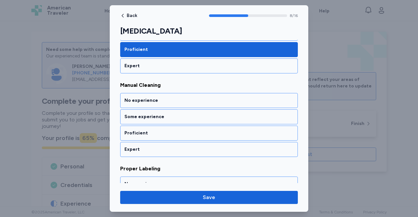
click at [175, 130] on div "Proficient" at bounding box center [208, 133] width 169 height 7
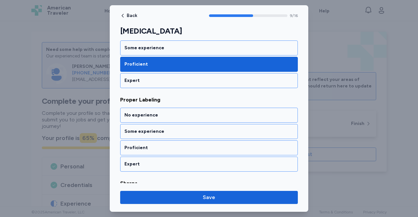
scroll to position [805, 0]
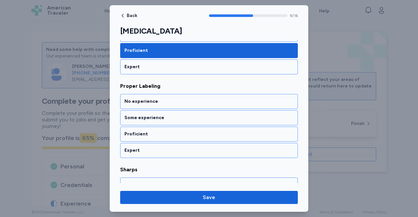
click at [175, 131] on div "Proficient" at bounding box center [208, 134] width 169 height 7
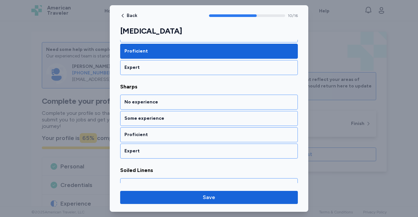
click at [175, 132] on div "Proficient" at bounding box center [208, 135] width 169 height 7
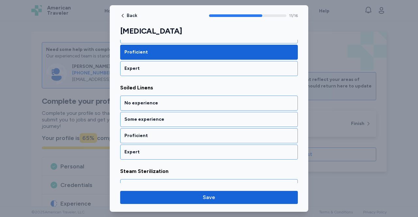
click at [175, 133] on div "Proficient" at bounding box center [208, 136] width 169 height 7
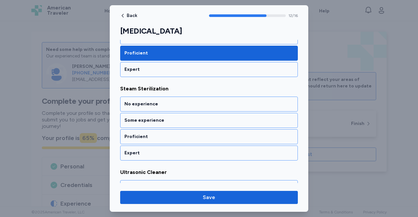
click at [175, 133] on div "Proficient" at bounding box center [208, 136] width 169 height 7
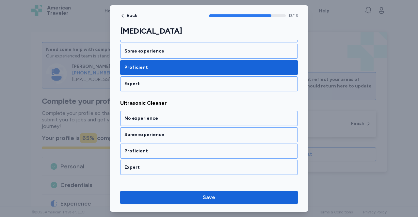
scroll to position [1136, 0]
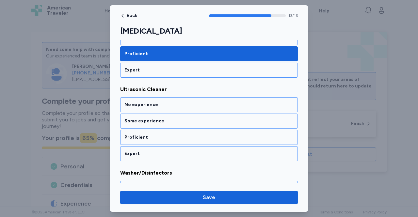
click at [175, 134] on div "Proficient" at bounding box center [208, 137] width 169 height 7
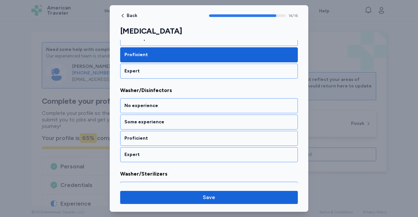
click at [175, 135] on div "Proficient" at bounding box center [208, 138] width 169 height 7
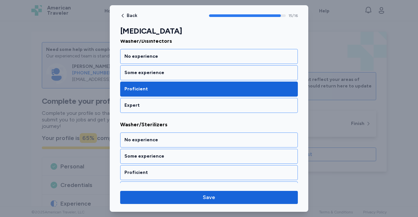
scroll to position [1269, 0]
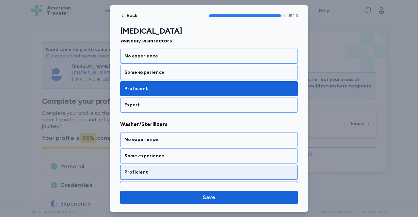
click at [173, 169] on div "Proficient" at bounding box center [208, 172] width 169 height 7
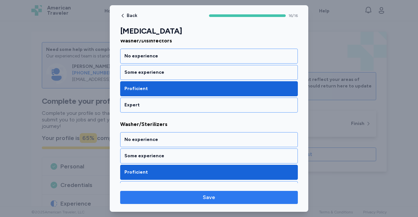
click at [197, 196] on span "Save" at bounding box center [208, 198] width 167 height 8
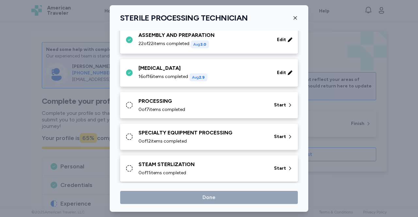
scroll to position [114, 0]
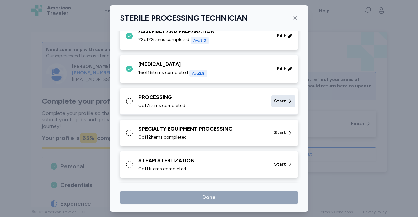
click at [275, 102] on span "Start" at bounding box center [280, 101] width 12 height 7
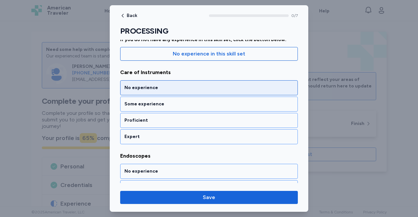
scroll to position [68, 0]
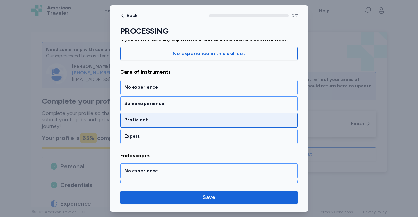
click at [217, 117] on div "Proficient" at bounding box center [208, 120] width 169 height 7
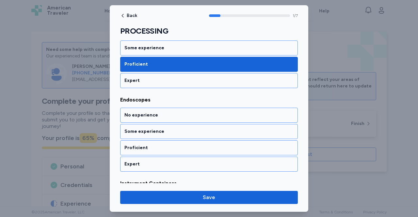
scroll to position [144, 0]
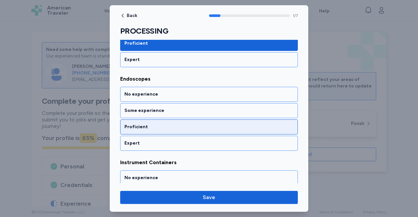
click at [212, 128] on div "Proficient" at bounding box center [208, 127] width 169 height 7
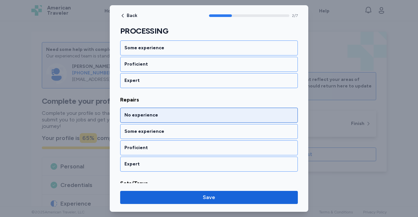
scroll to position [291, 0]
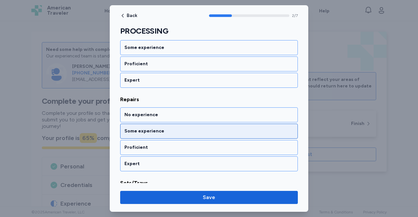
click at [169, 128] on div "Some experience" at bounding box center [208, 131] width 169 height 7
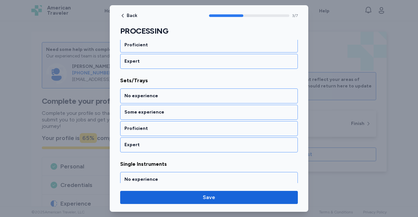
scroll to position [393, 0]
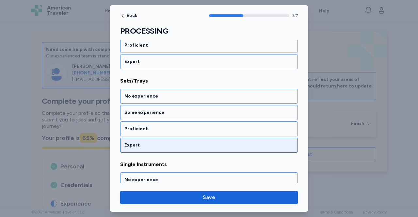
click at [162, 142] on div "Expert" at bounding box center [208, 145] width 169 height 7
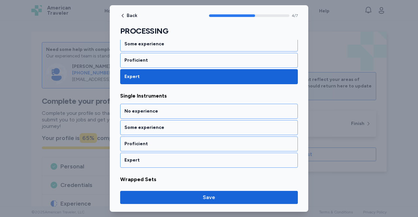
scroll to position [475, 0]
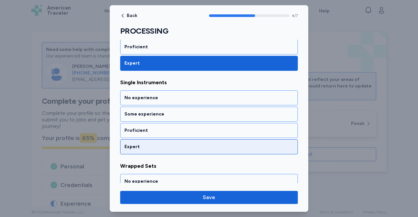
click at [137, 144] on div "Expert" at bounding box center [208, 147] width 169 height 7
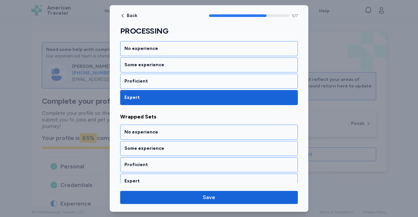
scroll to position [524, 0]
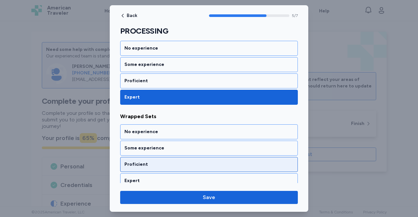
click at [151, 161] on div "Proficient" at bounding box center [208, 164] width 169 height 7
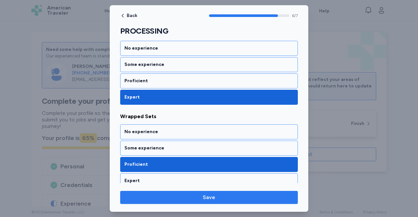
click at [202, 199] on span "Save" at bounding box center [208, 198] width 167 height 8
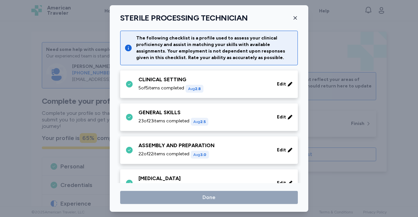
scroll to position [114, 0]
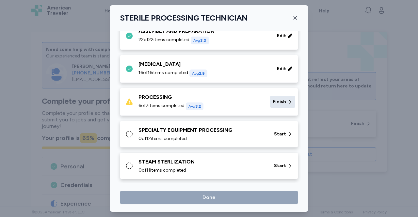
click at [273, 101] on span "Finish" at bounding box center [279, 102] width 13 height 7
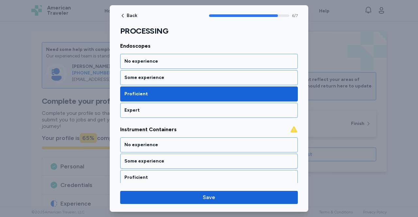
scroll to position [184, 0]
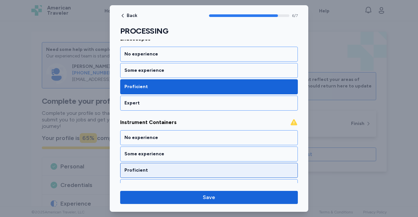
click at [162, 171] on div "Proficient" at bounding box center [208, 170] width 169 height 7
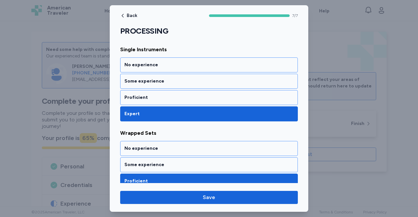
scroll to position [524, 0]
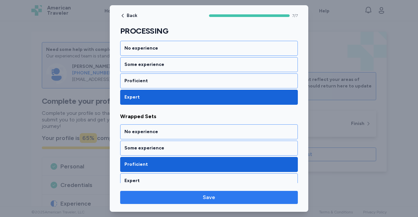
click at [202, 198] on span "Save" at bounding box center [208, 198] width 167 height 8
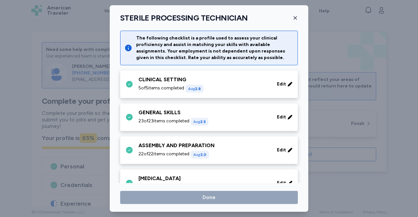
scroll to position [114, 0]
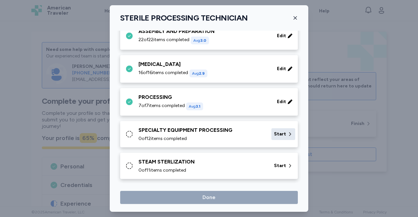
click at [274, 133] on span "Start" at bounding box center [280, 134] width 12 height 7
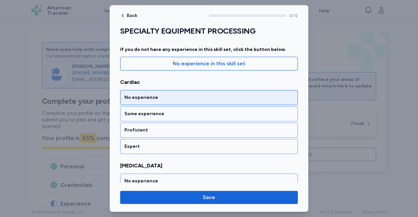
scroll to position [55, 0]
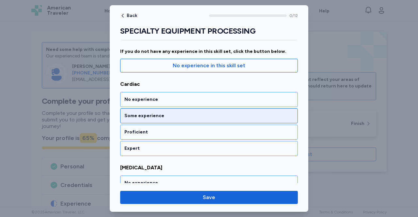
click at [162, 113] on div "Some experience" at bounding box center [208, 116] width 169 height 7
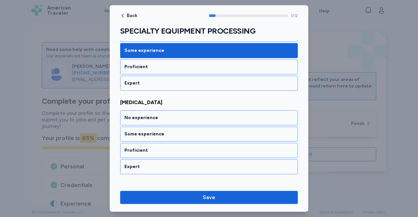
scroll to position [144, 0]
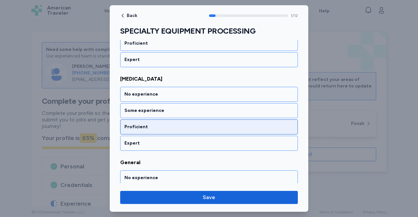
click at [154, 127] on div "Proficient" at bounding box center [208, 127] width 169 height 7
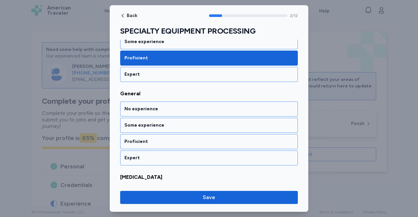
scroll to position [227, 0]
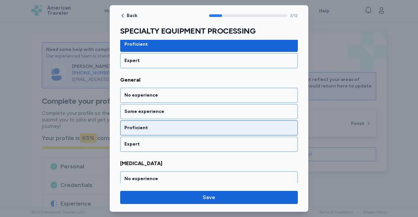
click at [153, 125] on div "Proficient" at bounding box center [208, 128] width 169 height 7
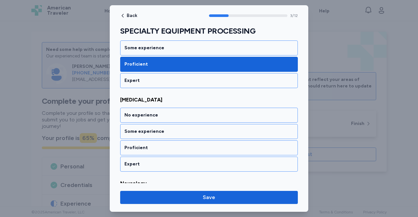
scroll to position [309, 0]
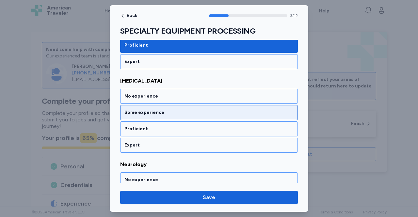
click at [164, 111] on div "Some experience" at bounding box center [208, 112] width 169 height 7
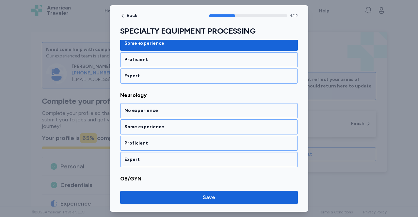
scroll to position [392, 0]
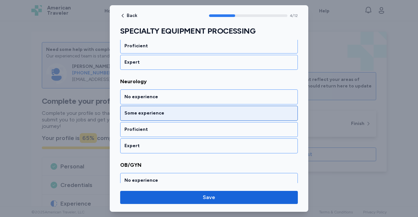
click at [159, 110] on div "Some experience" at bounding box center [208, 113] width 169 height 7
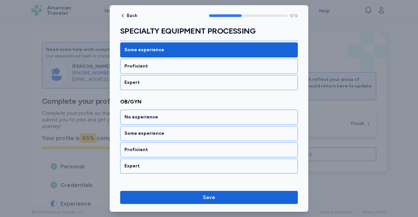
scroll to position [475, 0]
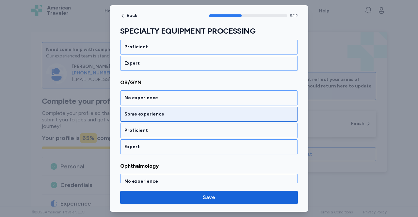
click at [155, 111] on div "Some experience" at bounding box center [208, 114] width 169 height 7
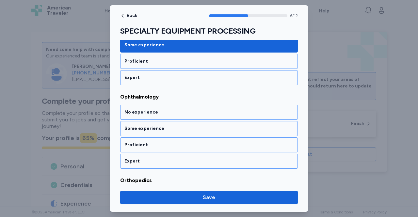
scroll to position [557, 0]
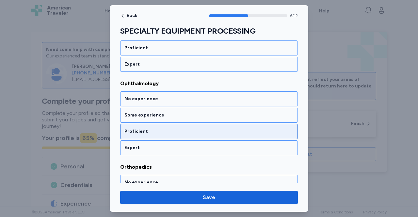
click at [156, 128] on div "Proficient" at bounding box center [208, 131] width 169 height 7
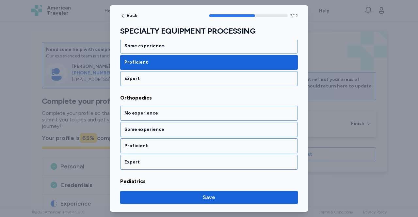
scroll to position [640, 0]
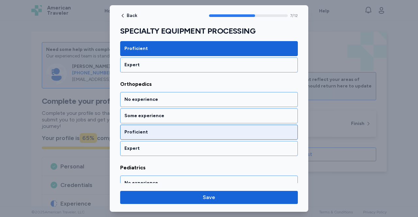
click at [148, 129] on div "Proficient" at bounding box center [208, 132] width 169 height 7
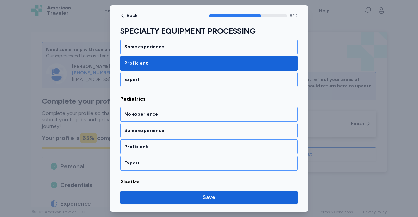
scroll to position [723, 0]
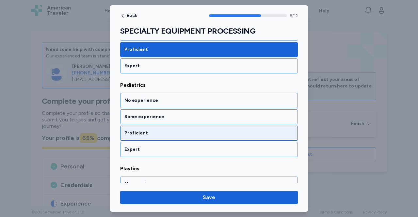
click at [142, 130] on div "Proficient" at bounding box center [208, 133] width 169 height 7
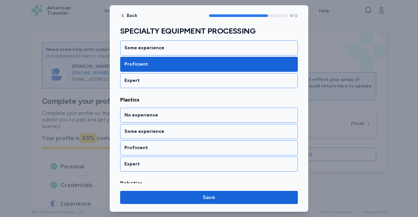
scroll to position [805, 0]
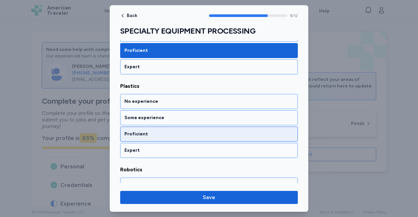
click at [143, 131] on div "Proficient" at bounding box center [208, 134] width 169 height 7
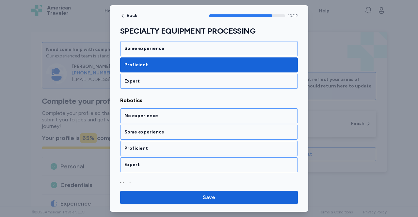
scroll to position [888, 0]
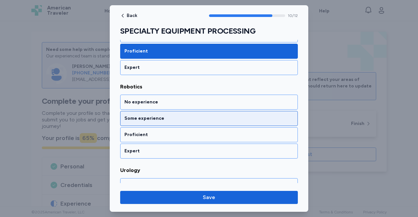
click at [158, 115] on div "Some experience" at bounding box center [208, 118] width 169 height 7
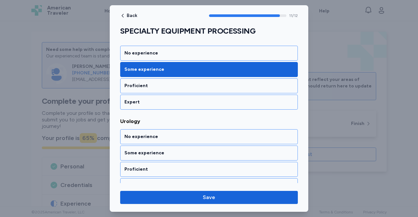
scroll to position [938, 0]
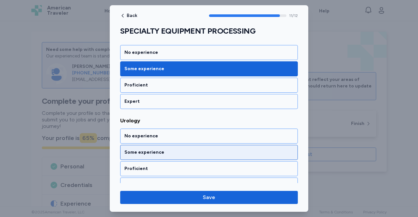
click at [149, 149] on div "Some experience" at bounding box center [208, 152] width 169 height 7
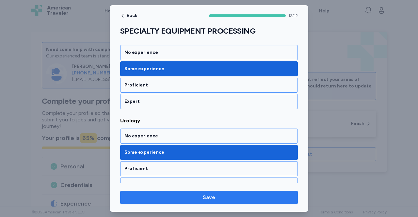
click at [209, 197] on span "Save" at bounding box center [209, 198] width 12 height 8
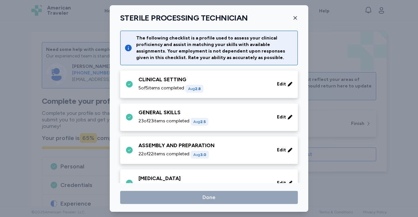
scroll to position [114, 0]
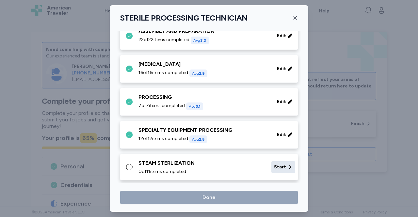
click at [274, 165] on span "Start" at bounding box center [280, 167] width 12 height 7
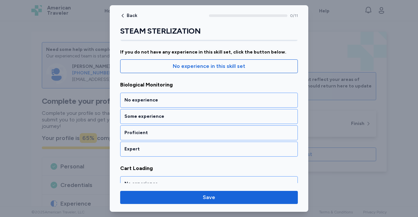
scroll to position [54, 0]
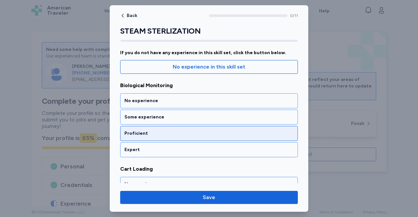
click at [159, 134] on div "Proficient" at bounding box center [208, 133] width 169 height 7
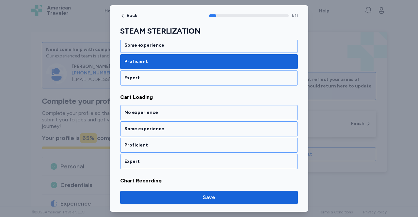
scroll to position [144, 0]
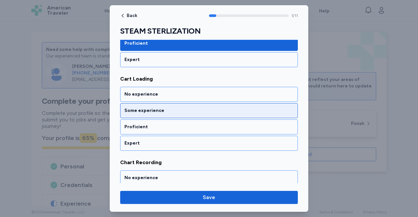
click at [161, 112] on div "Some experience" at bounding box center [208, 110] width 169 height 7
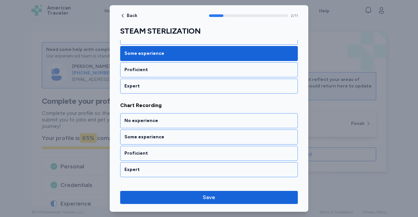
scroll to position [227, 0]
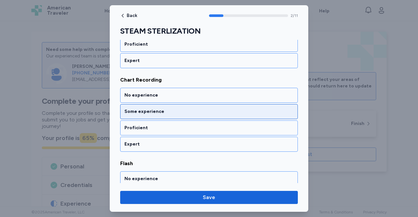
click at [161, 111] on div "Some experience" at bounding box center [208, 111] width 169 height 7
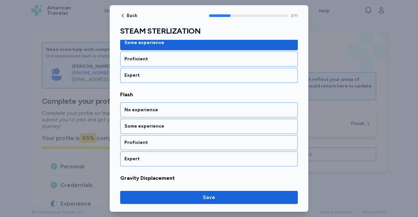
scroll to position [309, 0]
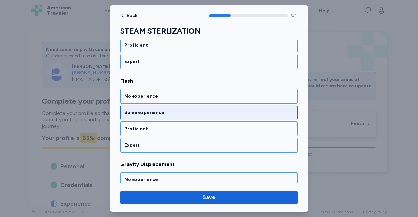
click at [160, 111] on div "Some experience" at bounding box center [208, 112] width 169 height 7
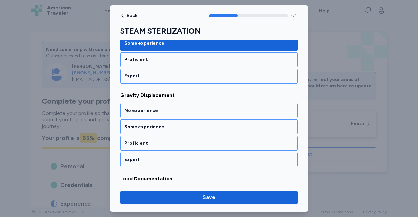
scroll to position [392, 0]
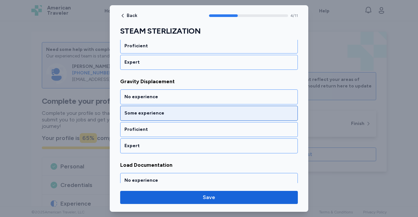
click at [165, 110] on div "Some experience" at bounding box center [208, 113] width 169 height 7
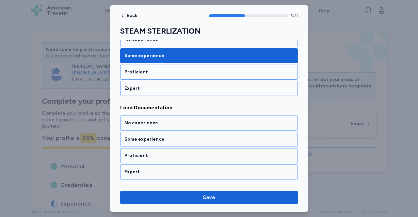
scroll to position [475, 0]
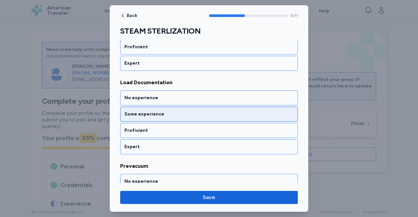
click at [164, 111] on div "Some experience" at bounding box center [208, 114] width 169 height 7
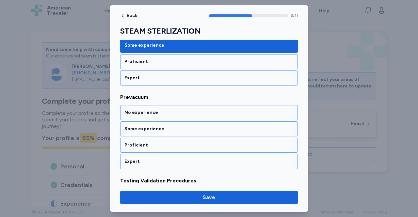
scroll to position [557, 0]
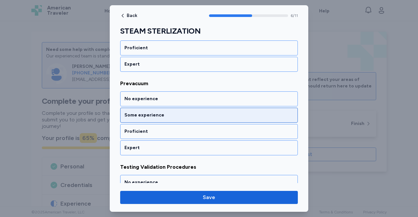
click at [168, 112] on div "Some experience" at bounding box center [208, 115] width 169 height 7
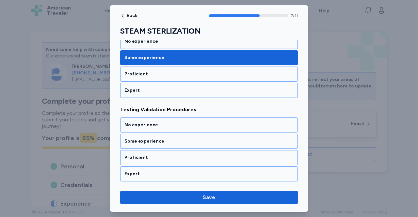
scroll to position [640, 0]
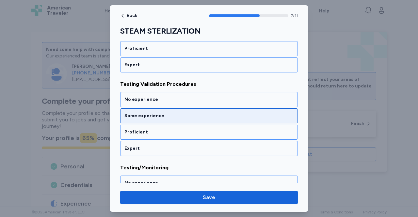
click at [151, 113] on div "Some experience" at bounding box center [208, 116] width 169 height 7
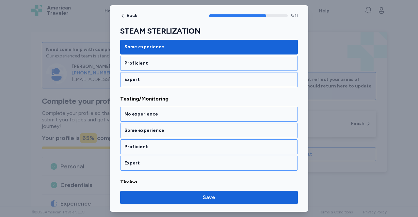
scroll to position [723, 0]
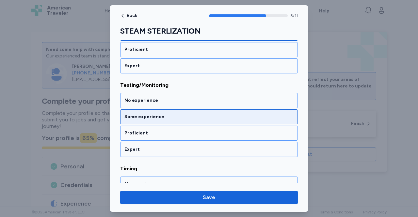
click at [155, 114] on div "Some experience" at bounding box center [208, 117] width 169 height 7
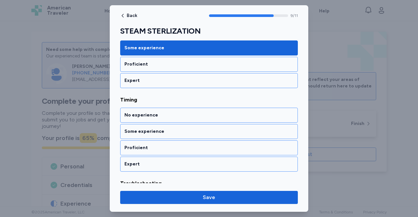
scroll to position [805, 0]
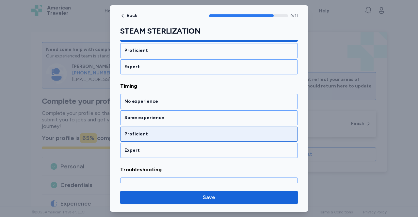
click at [153, 131] on div "Proficient" at bounding box center [208, 134] width 169 height 7
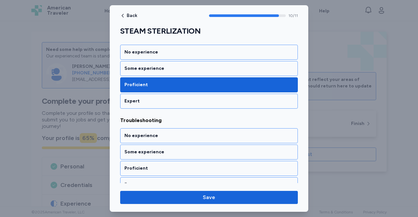
scroll to position [855, 0]
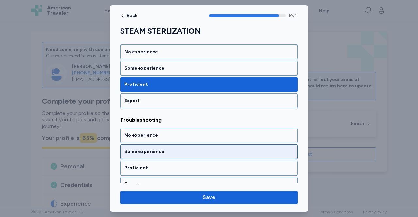
click at [162, 148] on div "Some experience" at bounding box center [208, 151] width 169 height 7
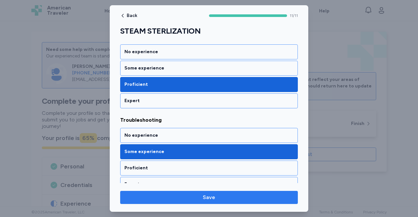
click at [202, 199] on span "Save" at bounding box center [208, 198] width 167 height 8
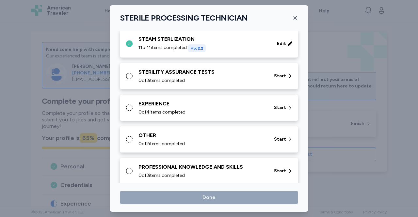
scroll to position [239, 0]
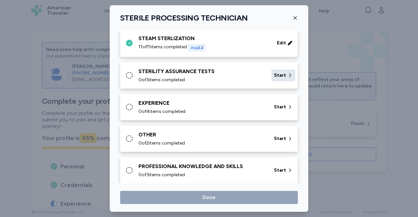
click at [280, 72] on span "Start" at bounding box center [280, 75] width 12 height 7
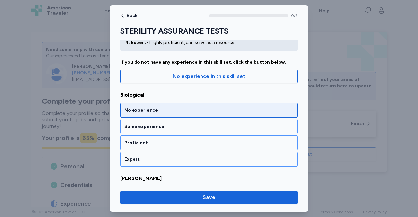
scroll to position [51, 0]
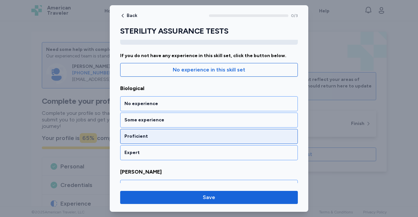
click at [166, 136] on div "Proficient" at bounding box center [208, 136] width 169 height 7
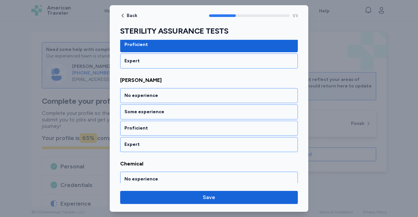
scroll to position [144, 0]
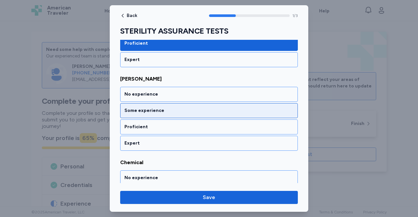
click at [166, 109] on div "Some experience" at bounding box center [208, 110] width 169 height 7
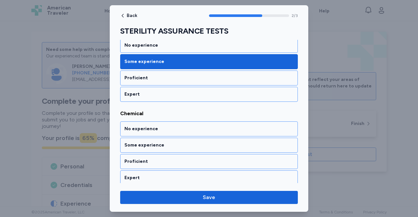
scroll to position [194, 0]
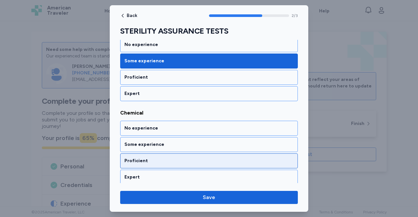
click at [166, 153] on div "Proficient" at bounding box center [209, 160] width 178 height 15
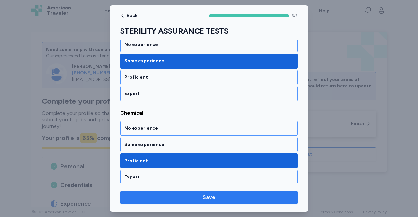
click at [196, 199] on span "Save" at bounding box center [208, 198] width 167 height 8
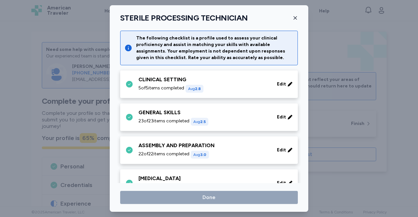
scroll to position [239, 0]
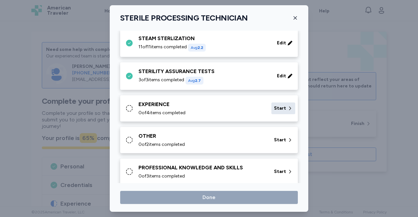
click at [274, 107] on span "Start" at bounding box center [280, 108] width 12 height 7
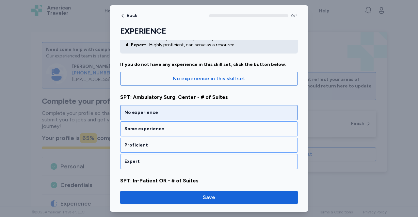
scroll to position [60, 0]
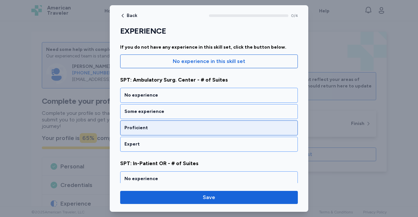
click at [167, 125] on div "Proficient" at bounding box center [208, 128] width 169 height 7
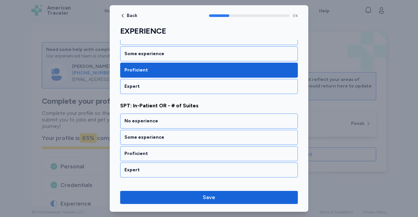
scroll to position [144, 0]
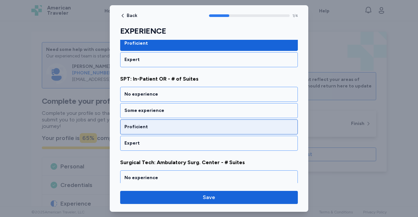
click at [159, 125] on div "Proficient" at bounding box center [208, 127] width 169 height 7
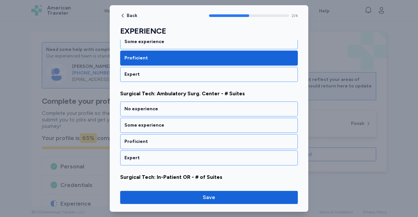
scroll to position [227, 0]
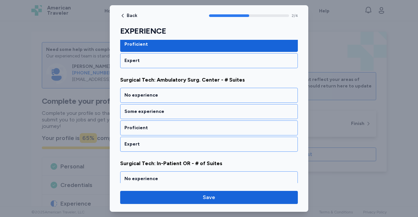
click at [159, 125] on div "Proficient" at bounding box center [208, 128] width 169 height 7
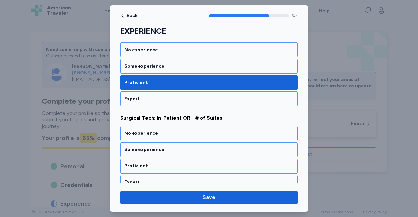
scroll to position [276, 0]
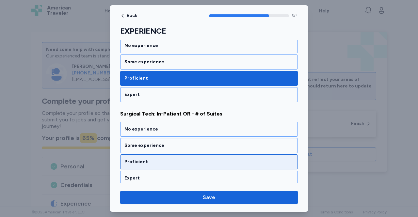
click at [162, 159] on div "Proficient" at bounding box center [208, 162] width 169 height 7
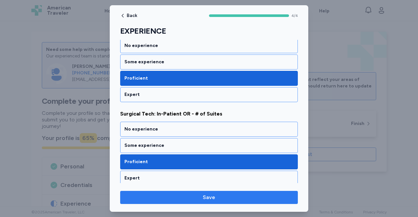
click at [200, 197] on span "Save" at bounding box center [208, 198] width 167 height 8
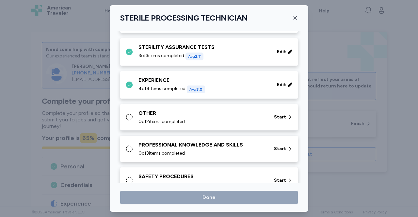
scroll to position [260, 0]
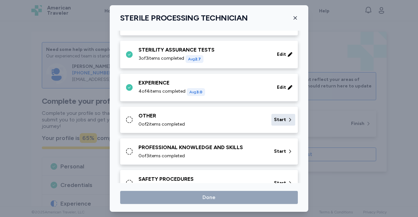
click at [287, 119] on icon at bounding box center [289, 120] width 5 height 7
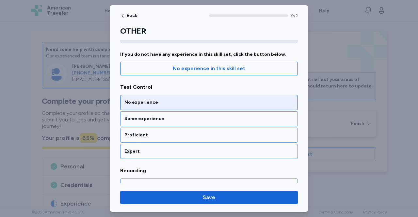
scroll to position [62, 0]
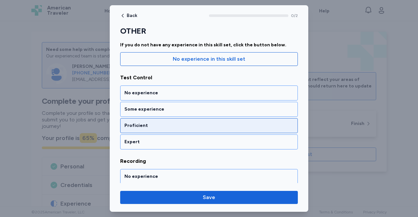
click at [182, 121] on div "Proficient" at bounding box center [209, 125] width 178 height 15
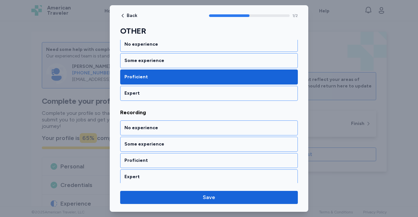
scroll to position [111, 0]
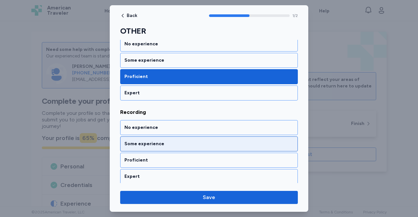
click at [177, 142] on div "Some experience" at bounding box center [208, 144] width 169 height 7
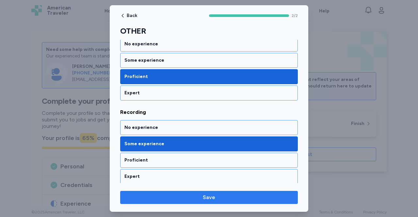
click at [196, 201] on span "Save" at bounding box center [208, 198] width 167 height 8
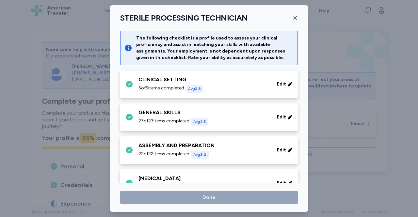
scroll to position [260, 0]
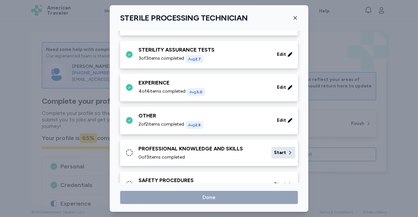
click at [278, 147] on div "Start" at bounding box center [283, 153] width 24 height 12
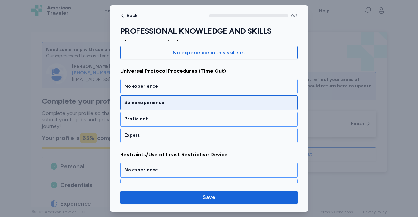
scroll to position [69, 0]
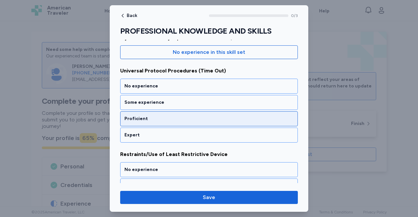
click at [164, 121] on div "Proficient" at bounding box center [209, 118] width 178 height 15
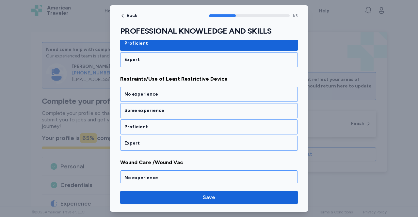
click at [164, 121] on div "Proficient" at bounding box center [209, 126] width 178 height 15
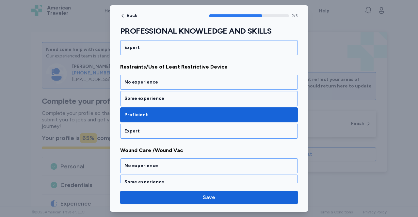
scroll to position [156, 0]
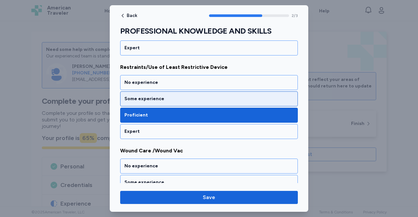
click at [158, 101] on div "Some experience" at bounding box center [209, 98] width 178 height 15
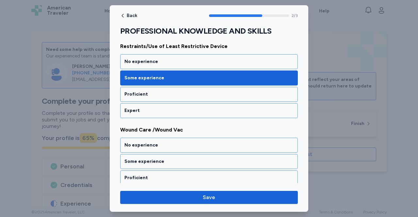
scroll to position [194, 0]
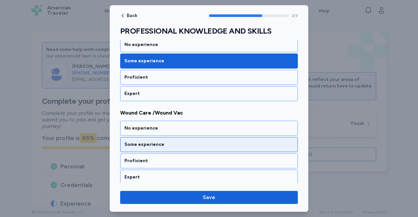
click at [162, 143] on div "Some experience" at bounding box center [208, 144] width 169 height 7
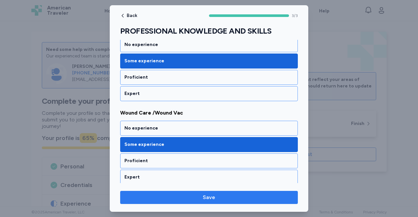
click at [189, 199] on span "Save" at bounding box center [208, 198] width 167 height 8
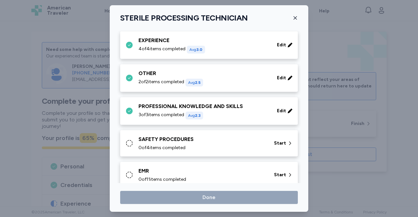
scroll to position [307, 0]
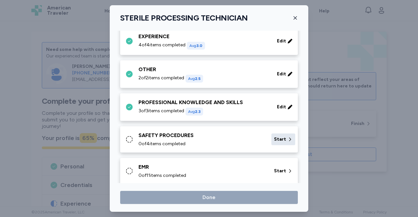
click at [274, 137] on span "Start" at bounding box center [280, 139] width 12 height 7
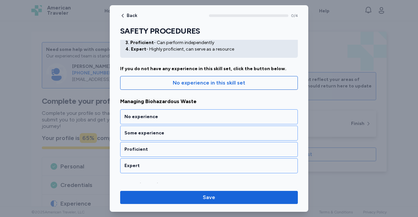
scroll to position [46, 0]
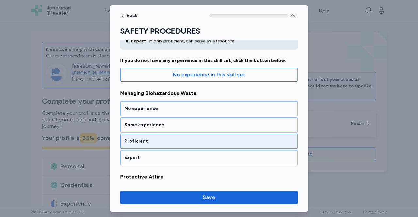
click at [176, 138] on div "Proficient" at bounding box center [208, 141] width 169 height 7
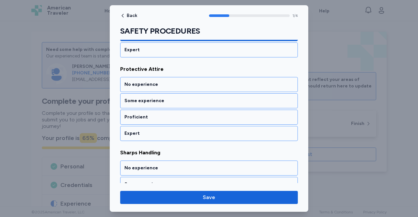
scroll to position [153, 0]
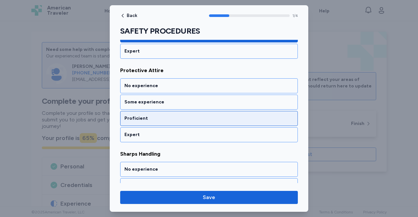
click at [157, 119] on div "Proficient" at bounding box center [208, 118] width 169 height 7
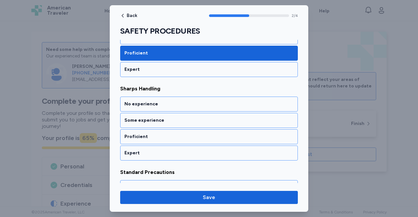
scroll to position [227, 0]
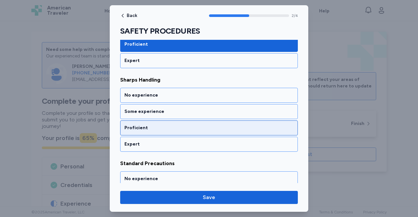
click at [156, 126] on div "Proficient" at bounding box center [208, 128] width 169 height 7
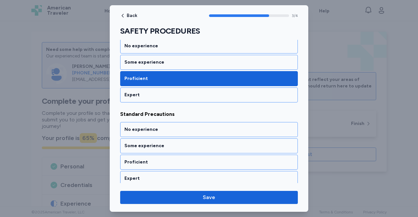
scroll to position [276, 0]
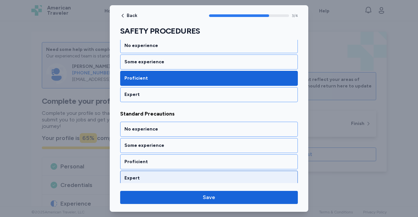
click at [154, 175] on div "Expert" at bounding box center [208, 178] width 169 height 7
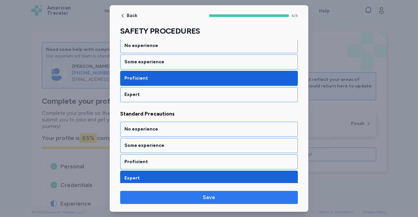
click at [184, 195] on span "Save" at bounding box center [208, 198] width 167 height 8
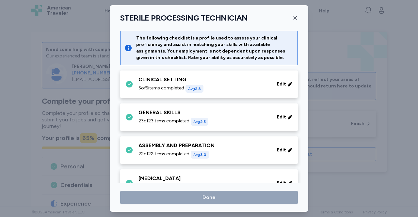
scroll to position [307, 0]
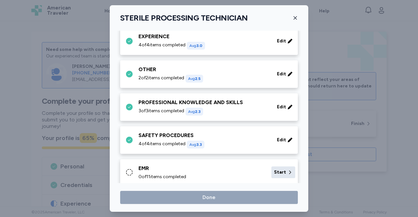
click at [274, 171] on span "Start" at bounding box center [280, 172] width 12 height 7
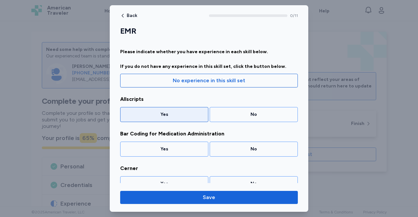
click at [168, 114] on div "Yes" at bounding box center [164, 114] width 80 height 7
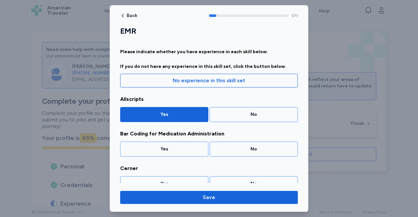
scroll to position [31, 0]
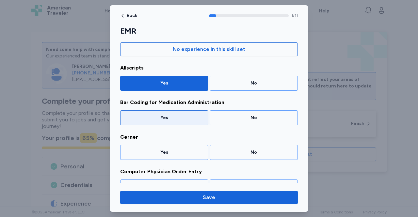
click at [185, 119] on div "Yes" at bounding box center [164, 118] width 80 height 7
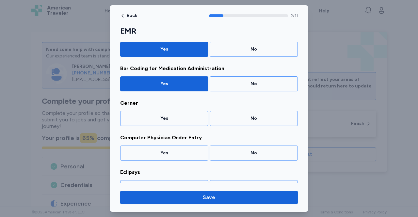
scroll to position [66, 0]
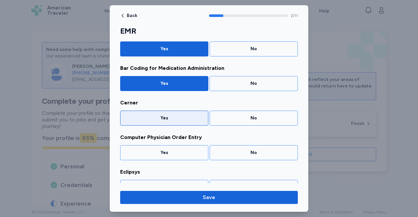
click at [185, 120] on div "Yes" at bounding box center [164, 118] width 88 height 15
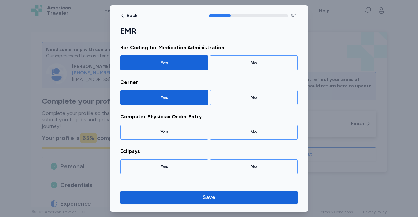
scroll to position [100, 0]
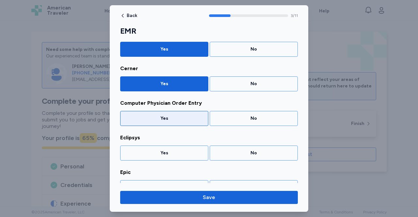
click at [192, 116] on div "Yes" at bounding box center [164, 118] width 80 height 7
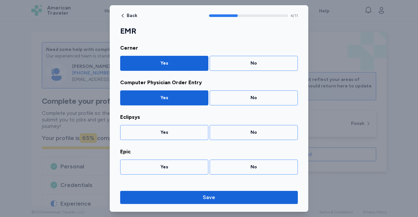
scroll to position [134, 0]
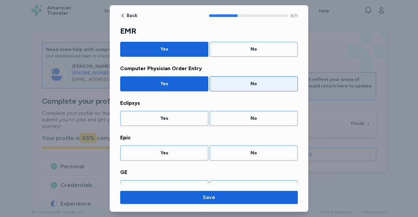
click at [245, 84] on div "No" at bounding box center [254, 84] width 80 height 7
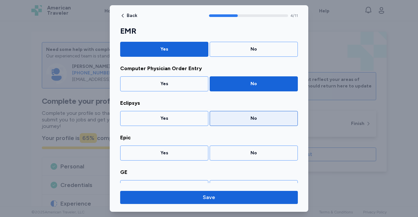
click at [243, 117] on div "No" at bounding box center [254, 118] width 80 height 7
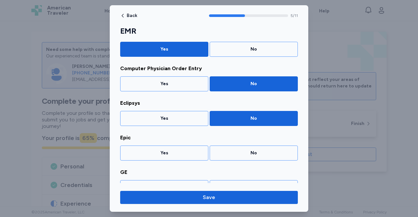
scroll to position [169, 0]
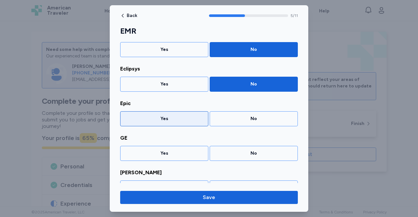
click at [172, 116] on div "Yes" at bounding box center [164, 119] width 80 height 7
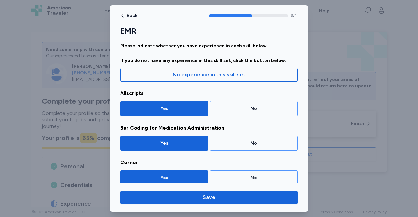
scroll to position [0, 0]
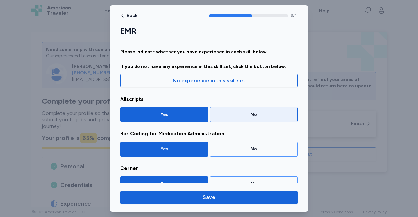
click at [243, 115] on div "No" at bounding box center [254, 114] width 80 height 7
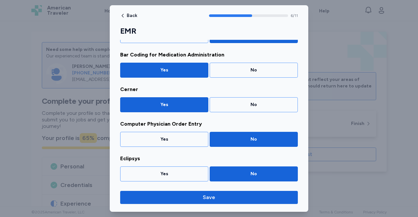
scroll to position [78, 0]
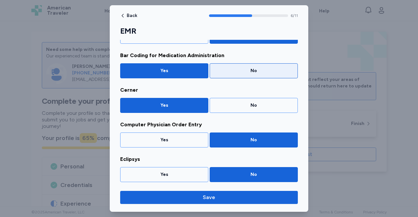
click at [249, 68] on div "No" at bounding box center [254, 71] width 80 height 7
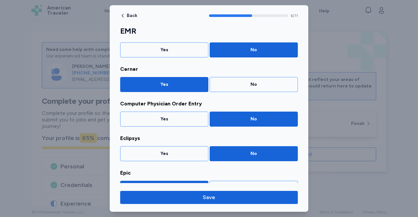
scroll to position [99, 0]
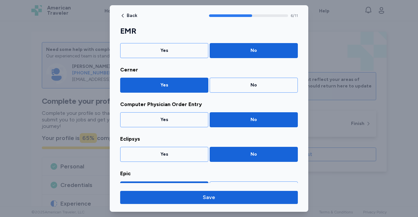
click at [251, 75] on div "Cerner Yes No" at bounding box center [209, 79] width 178 height 27
click at [251, 82] on div "No" at bounding box center [254, 85] width 80 height 7
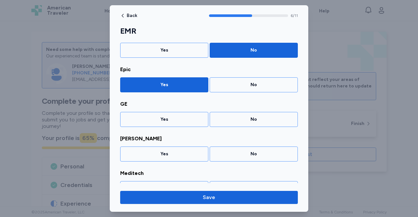
scroll to position [203, 0]
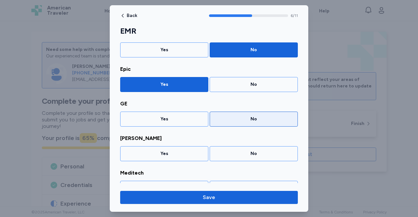
click at [255, 118] on div "No" at bounding box center [254, 119] width 80 height 7
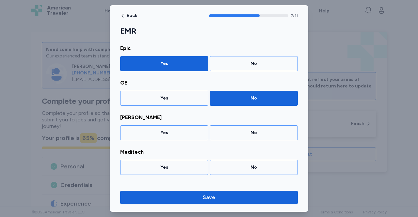
scroll to position [238, 0]
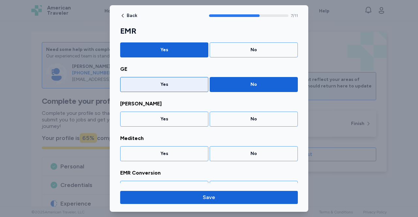
click at [166, 84] on div "Yes" at bounding box center [164, 84] width 80 height 7
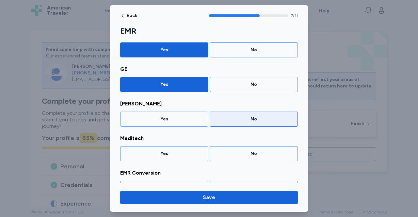
click at [248, 116] on div "No" at bounding box center [254, 119] width 80 height 7
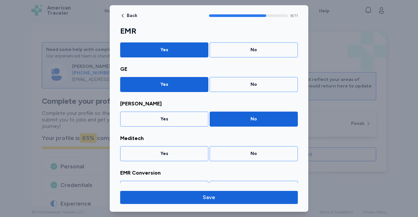
scroll to position [272, 0]
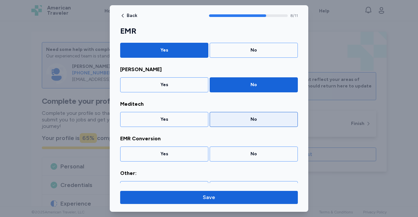
click at [248, 121] on div "No" at bounding box center [254, 119] width 88 height 15
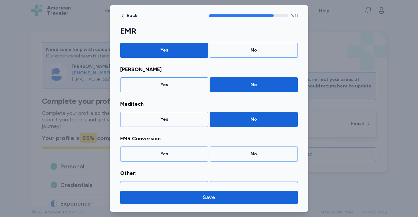
scroll to position [283, 0]
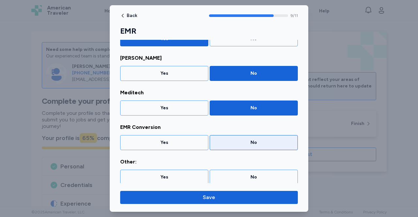
click at [247, 143] on div "No" at bounding box center [254, 142] width 80 height 7
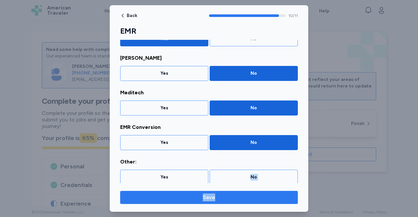
drag, startPoint x: 247, startPoint y: 173, endPoint x: 226, endPoint y: 196, distance: 31.0
click at [226, 196] on div "Back 10 / 11 EMR Please indicate whether you have experience in each skill belo…" at bounding box center [209, 108] width 198 height 207
click at [226, 196] on span "Save" at bounding box center [208, 198] width 167 height 8
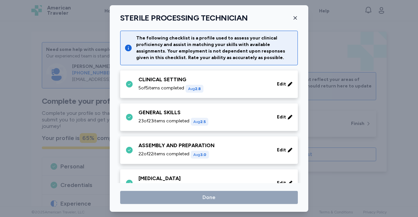
scroll to position [307, 0]
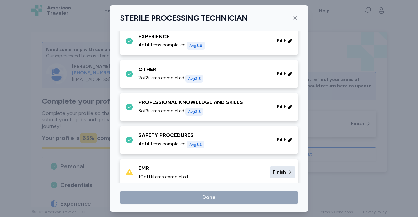
click at [275, 170] on span "Finish" at bounding box center [279, 172] width 13 height 7
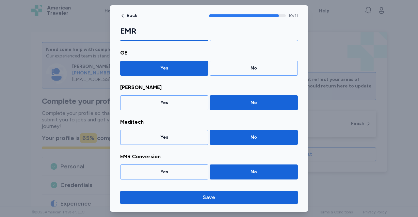
scroll to position [283, 0]
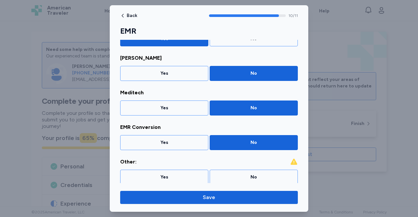
click at [275, 170] on div "No" at bounding box center [254, 177] width 88 height 15
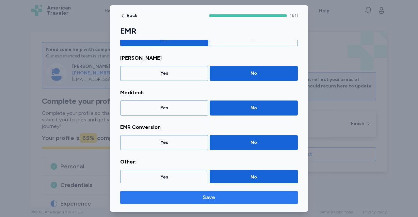
click at [213, 197] on span "Save" at bounding box center [209, 198] width 12 height 8
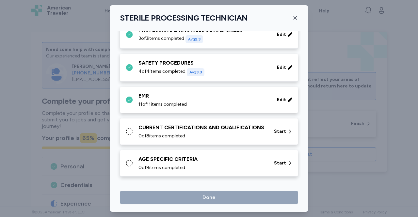
scroll to position [385, 0]
click at [276, 132] on div "Start" at bounding box center [283, 132] width 24 height 12
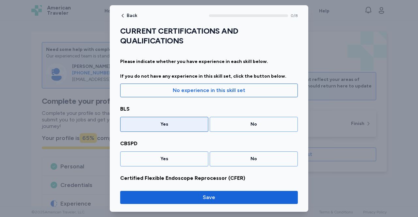
click at [183, 121] on div "Yes" at bounding box center [164, 124] width 80 height 7
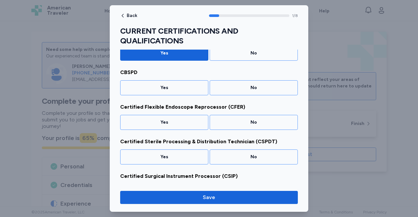
scroll to position [74, 0]
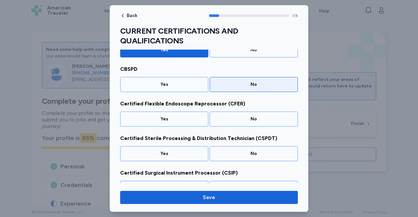
click at [244, 83] on div "No" at bounding box center [254, 84] width 80 height 7
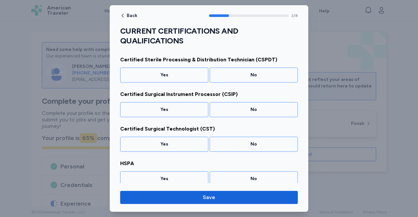
scroll to position [153, 0]
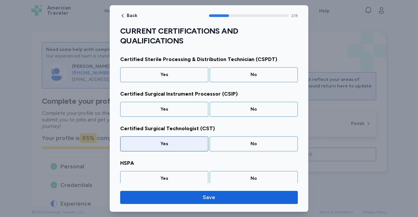
click at [177, 136] on div "Yes" at bounding box center [164, 143] width 88 height 15
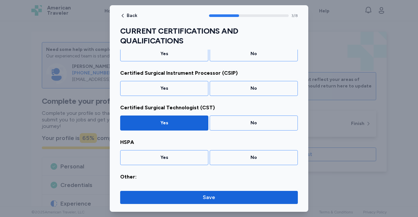
scroll to position [190, 0]
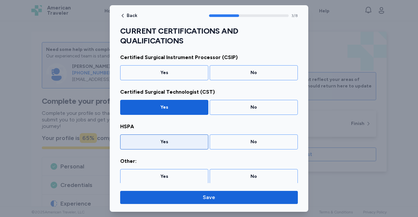
click at [179, 142] on div "Yes" at bounding box center [164, 142] width 80 height 7
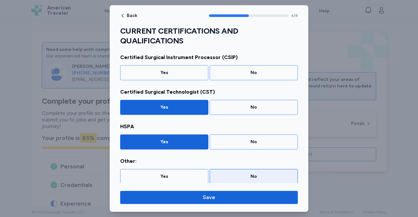
click at [234, 180] on div "No" at bounding box center [254, 176] width 88 height 15
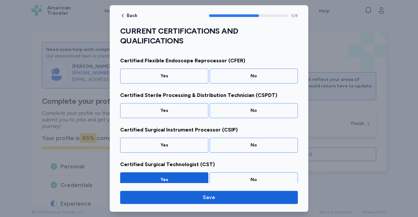
scroll to position [117, 0]
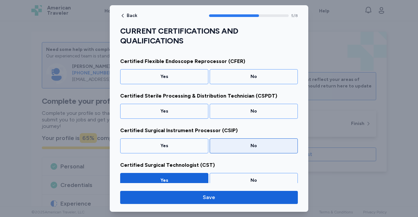
click at [244, 150] on div "No" at bounding box center [254, 145] width 88 height 15
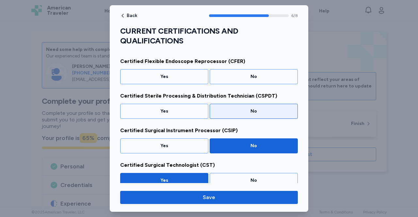
click at [252, 112] on div "No" at bounding box center [254, 111] width 80 height 7
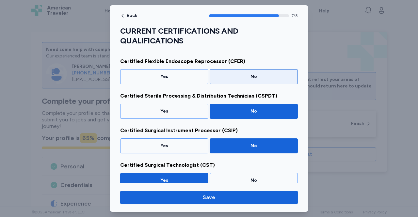
click at [253, 75] on div "No" at bounding box center [254, 76] width 80 height 7
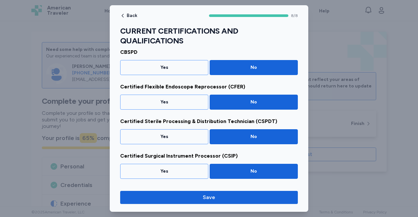
scroll to position [190, 0]
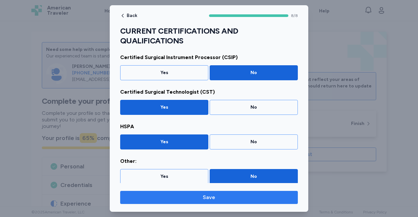
click at [213, 197] on span "Save" at bounding box center [209, 198] width 12 height 8
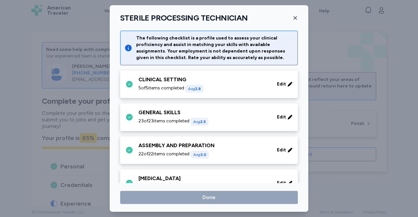
scroll to position [377, 0]
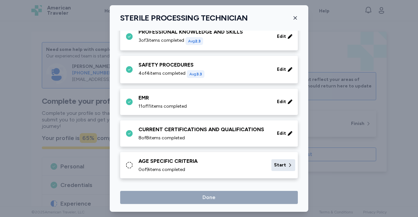
click at [274, 167] on div "Start" at bounding box center [283, 165] width 24 height 12
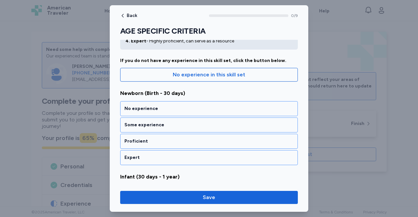
scroll to position [47, 0]
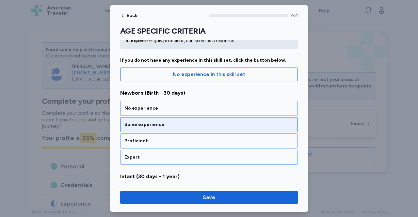
click at [160, 128] on div "Some experience" at bounding box center [209, 124] width 178 height 15
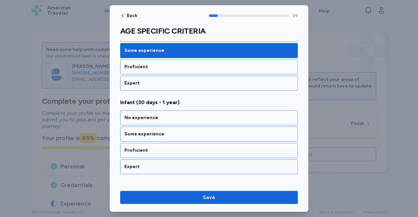
scroll to position [144, 0]
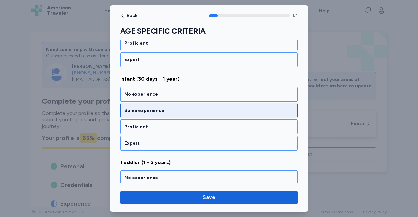
click at [147, 115] on div "Some experience" at bounding box center [209, 110] width 178 height 15
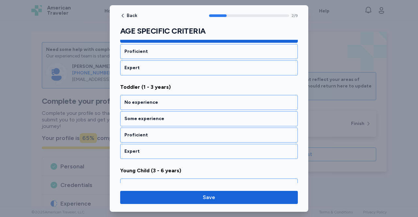
scroll to position [219, 0]
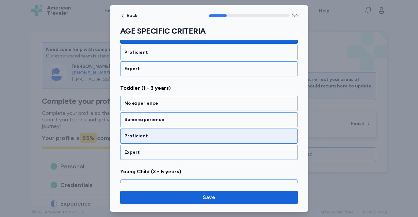
click at [151, 133] on div "Proficient" at bounding box center [208, 136] width 169 height 7
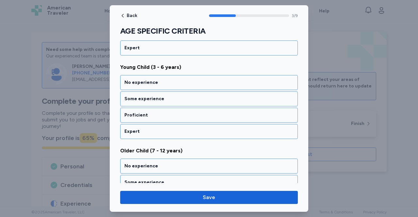
scroll to position [324, 0]
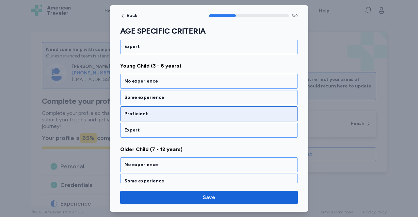
click at [153, 111] on div "Proficient" at bounding box center [208, 114] width 169 height 7
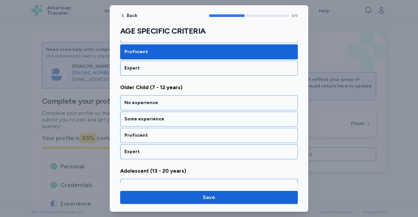
scroll to position [392, 0]
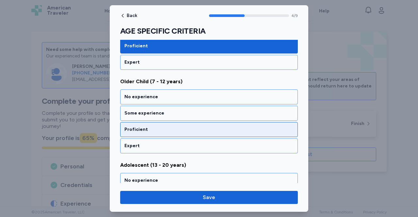
click at [152, 126] on div "Proficient" at bounding box center [208, 129] width 169 height 7
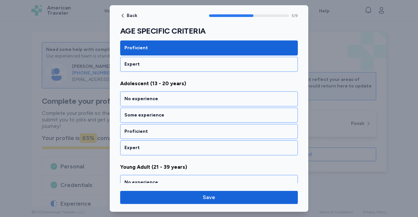
scroll to position [475, 0]
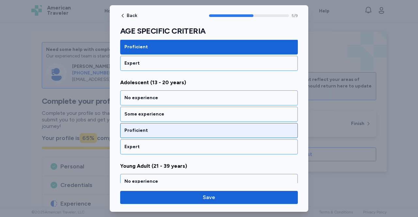
click at [152, 127] on div "Proficient" at bounding box center [208, 130] width 169 height 7
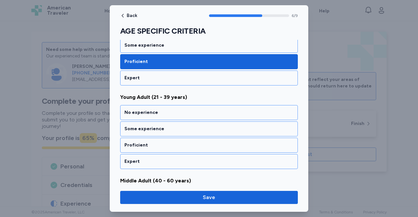
scroll to position [557, 0]
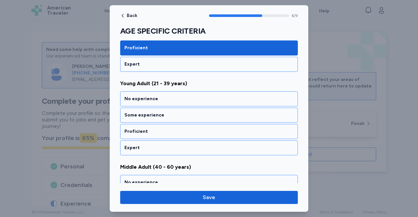
click at [152, 128] on div "Proficient" at bounding box center [208, 131] width 169 height 7
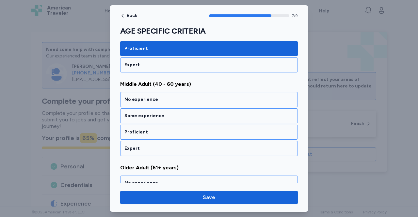
click at [152, 129] on div "Proficient" at bounding box center [208, 132] width 169 height 7
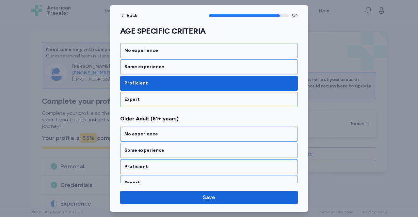
scroll to position [690, 0]
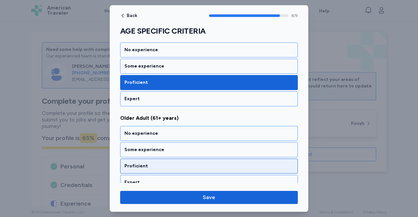
click at [151, 163] on div "Proficient" at bounding box center [208, 166] width 169 height 7
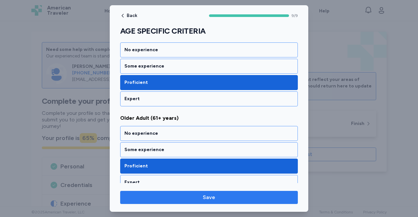
click at [195, 194] on span "Save" at bounding box center [208, 198] width 167 height 8
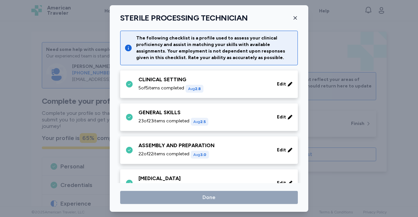
scroll to position [377, 0]
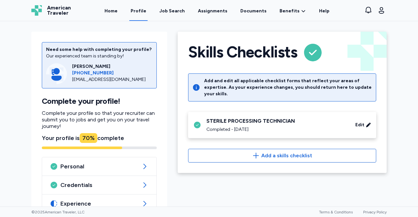
scroll to position [61, 0]
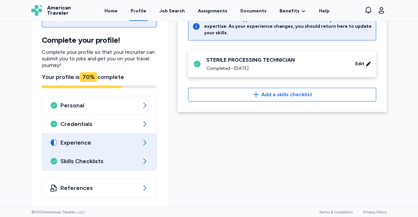
click at [141, 145] on icon at bounding box center [145, 143] width 8 height 8
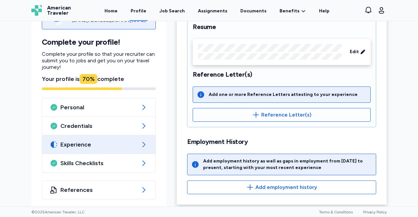
scroll to position [137, 0]
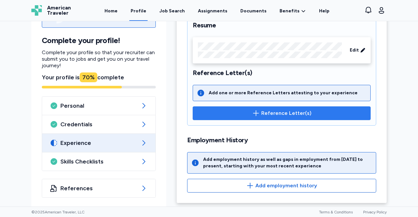
click at [262, 109] on span "Reference Letter(s)" at bounding box center [286, 113] width 50 height 8
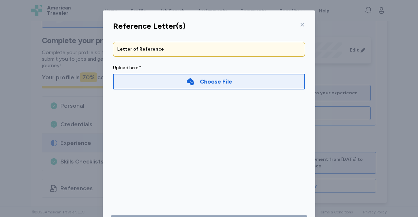
click at [207, 83] on div "Choose File" at bounding box center [216, 81] width 32 height 9
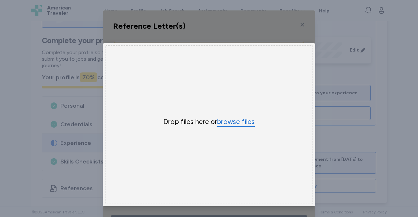
click at [224, 118] on button "browse files" at bounding box center [236, 121] width 38 height 9
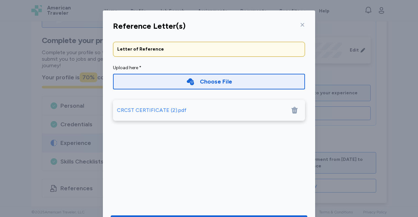
scroll to position [32, 0]
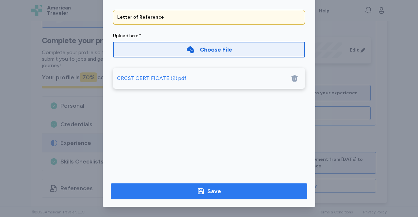
click at [221, 187] on span "Save" at bounding box center [209, 191] width 186 height 9
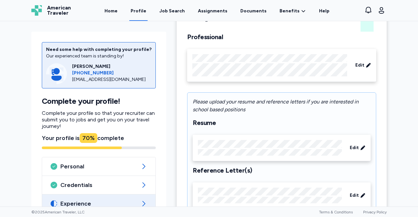
scroll to position [128, 0]
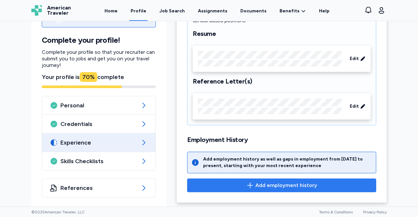
click at [246, 187] on icon "button" at bounding box center [250, 185] width 8 height 8
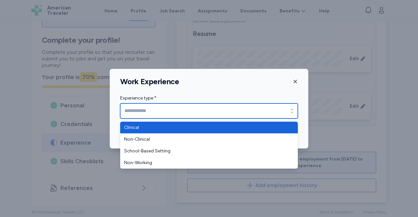
click at [292, 111] on icon "button" at bounding box center [292, 111] width 7 height 7
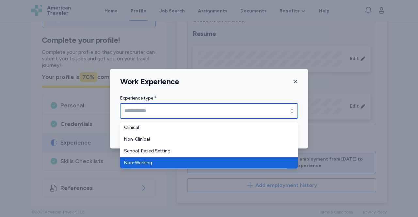
type input "**********"
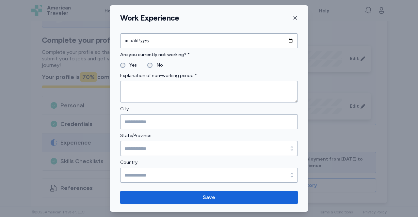
scroll to position [0, 0]
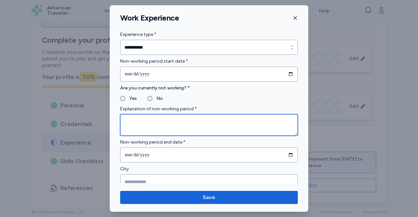
click at [147, 123] on textarea at bounding box center [209, 125] width 178 height 22
type textarea "*"
type textarea "******"
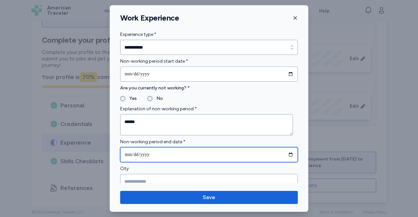
click at [144, 154] on input "date" at bounding box center [209, 154] width 178 height 15
click at [284, 151] on input "date" at bounding box center [209, 154] width 178 height 15
click at [288, 158] on input "date" at bounding box center [209, 154] width 178 height 15
click at [285, 152] on input "date" at bounding box center [209, 154] width 178 height 15
type input "**********"
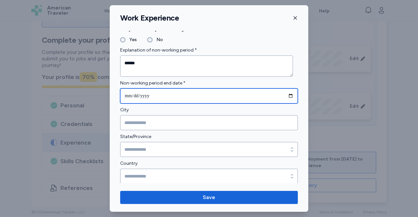
scroll to position [60, 0]
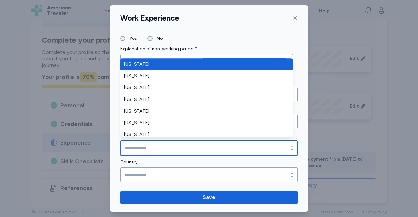
click at [155, 149] on input "State/Province" at bounding box center [209, 148] width 178 height 15
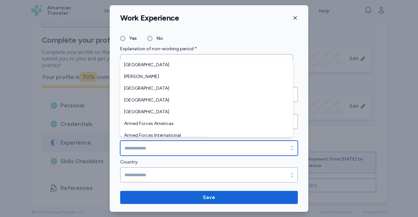
scroll to position [765, 0]
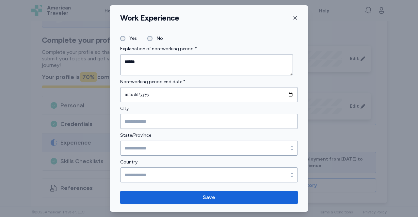
click at [98, 114] on div "**********" at bounding box center [209, 108] width 418 height 217
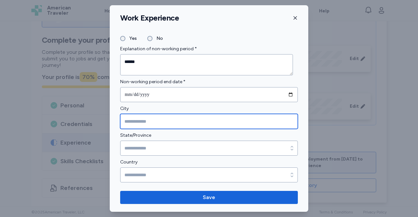
click at [144, 119] on input "City" at bounding box center [209, 121] width 178 height 15
type input "*********"
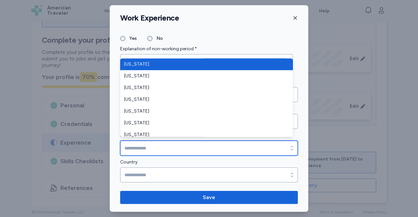
click at [289, 148] on icon "button" at bounding box center [292, 148] width 7 height 7
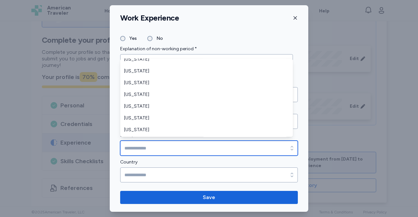
scroll to position [370, 0]
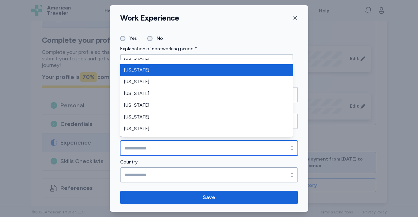
type input "********"
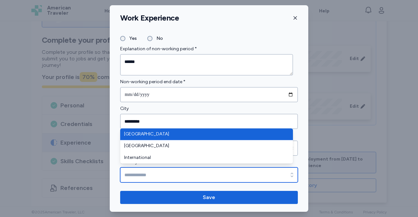
click at [159, 176] on input "Country" at bounding box center [209, 174] width 178 height 15
type input "**********"
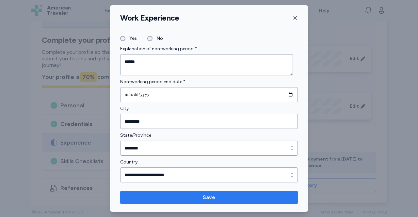
click at [204, 196] on span "Save" at bounding box center [209, 198] width 12 height 8
click at [207, 197] on span "Save" at bounding box center [209, 198] width 12 height 8
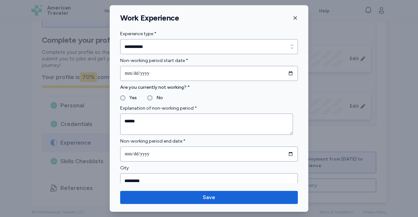
scroll to position [1, 0]
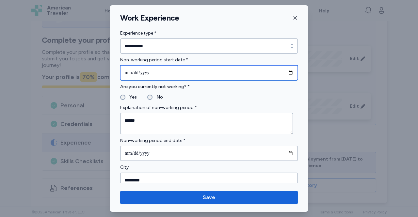
click at [284, 71] on input "date" at bounding box center [209, 72] width 178 height 15
click at [153, 66] on input "**********" at bounding box center [209, 72] width 178 height 15
click at [283, 73] on input "**********" at bounding box center [209, 72] width 178 height 15
type input "**********"
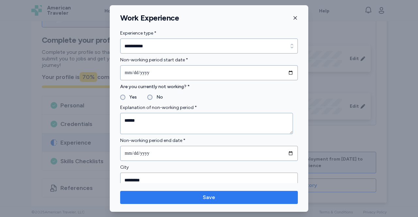
click at [188, 194] on span "Save" at bounding box center [208, 198] width 167 height 8
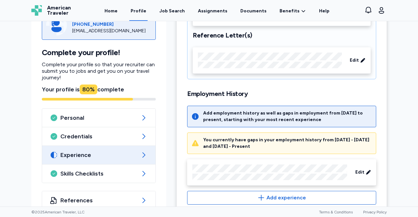
scroll to position [177, 0]
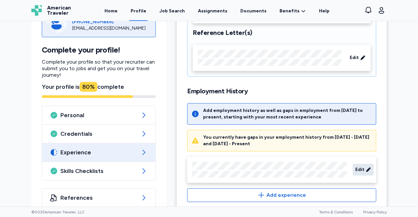
click at [357, 169] on span "Edit" at bounding box center [359, 169] width 9 height 7
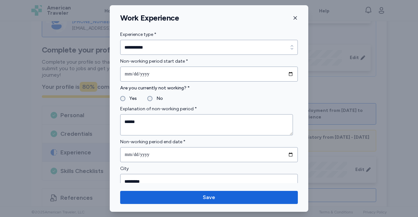
click at [294, 19] on icon "button" at bounding box center [294, 17] width 5 height 5
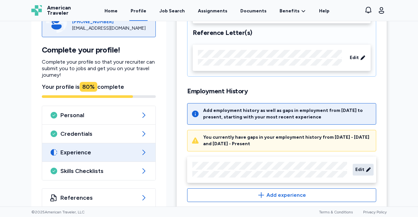
click at [361, 170] on span "Edit" at bounding box center [359, 169] width 9 height 7
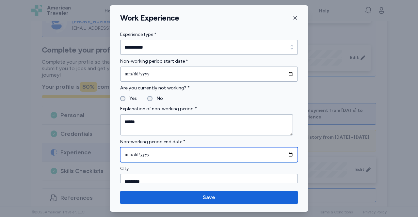
click at [284, 154] on input "**********" at bounding box center [209, 154] width 178 height 15
type input "**********"
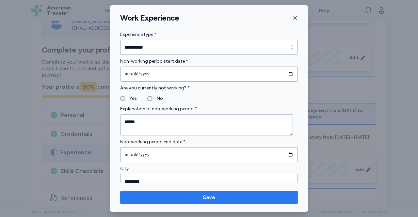
click at [200, 199] on span "Save" at bounding box center [208, 198] width 167 height 8
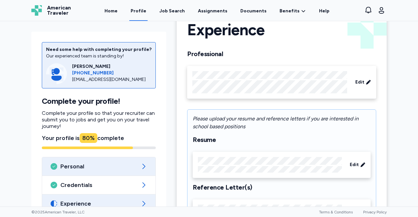
scroll to position [0, 0]
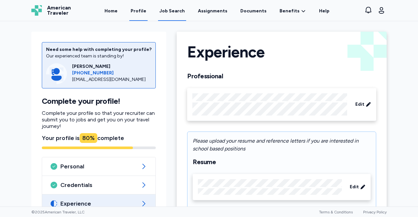
click at [170, 10] on div "Job Search" at bounding box center [171, 11] width 25 height 7
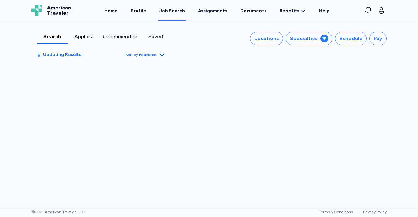
click at [170, 10] on div "Job Search" at bounding box center [171, 11] width 25 height 7
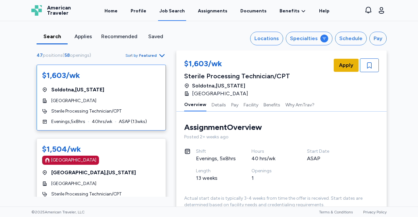
click at [339, 66] on span "Apply" at bounding box center [346, 65] width 14 height 8
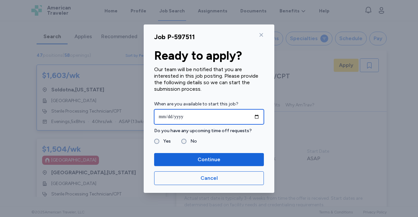
click at [255, 117] on input "date" at bounding box center [209, 116] width 110 height 15
type input "**********"
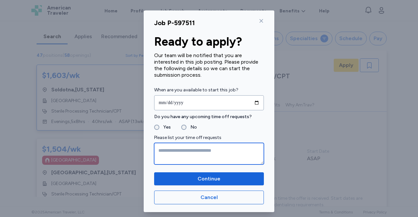
click at [190, 149] on textarea at bounding box center [209, 154] width 110 height 22
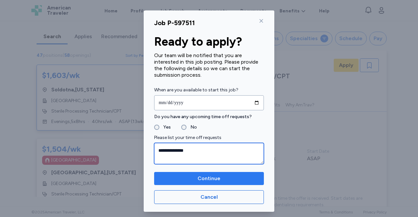
type textarea "**********"
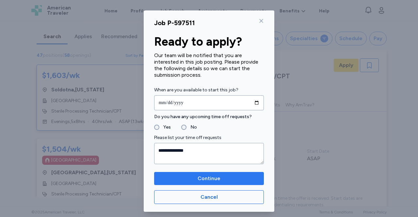
click at [200, 176] on span "Continue" at bounding box center [208, 179] width 23 height 8
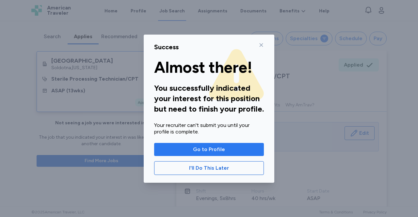
click at [209, 148] on span "Go to Profile" at bounding box center [209, 150] width 32 height 8
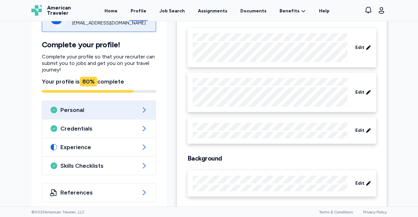
scroll to position [67, 0]
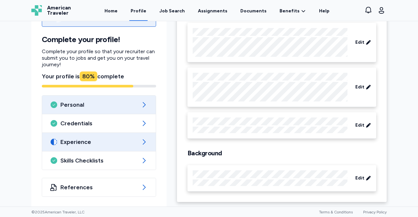
click at [95, 143] on span "Experience" at bounding box center [98, 142] width 77 height 8
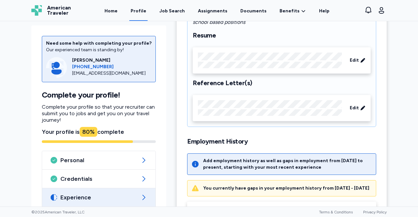
scroll to position [181, 0]
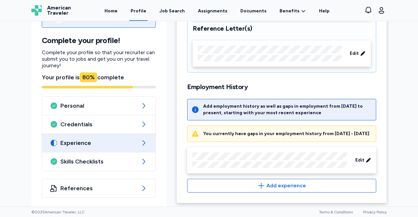
click at [193, 109] on icon at bounding box center [195, 110] width 8 height 8
click at [360, 158] on span "Edit" at bounding box center [359, 160] width 9 height 7
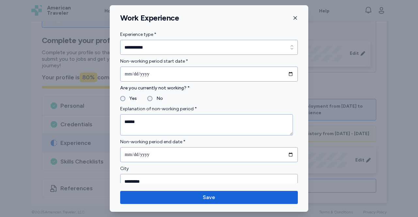
click at [294, 19] on icon "button" at bounding box center [294, 17] width 5 height 5
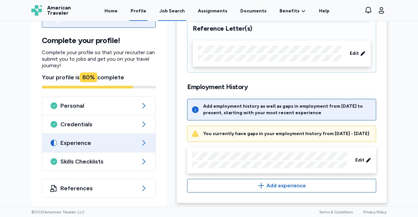
click at [172, 9] on div "Job Search" at bounding box center [171, 11] width 25 height 7
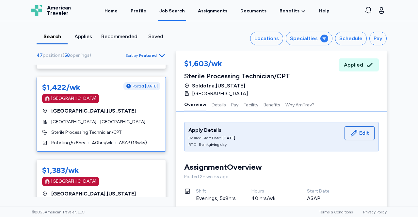
scroll to position [231, 0]
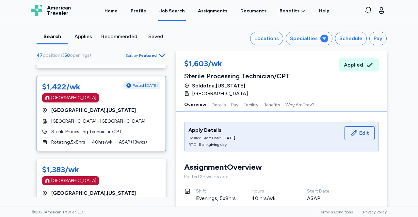
click at [70, 96] on div "[GEOGRAPHIC_DATA]" at bounding box center [73, 98] width 45 height 7
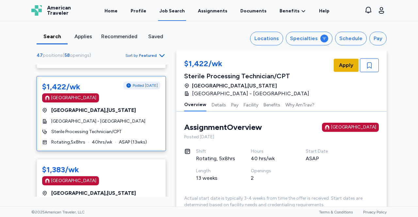
click at [346, 67] on span "Apply" at bounding box center [346, 65] width 14 height 8
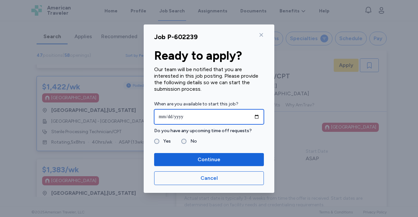
click at [257, 115] on input "date" at bounding box center [209, 116] width 110 height 15
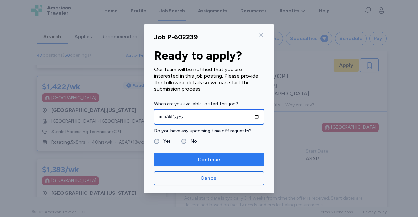
type input "**********"
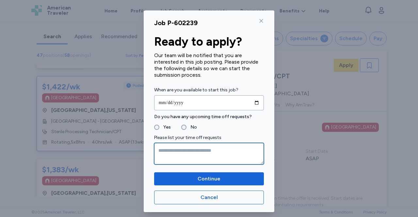
click at [167, 152] on textarea at bounding box center [209, 154] width 110 height 22
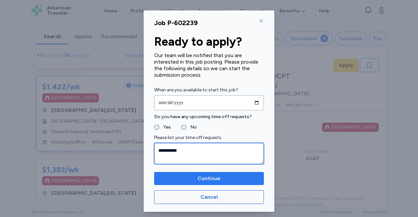
type textarea "**********"
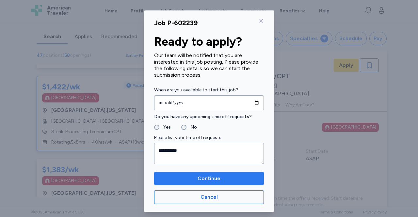
click at [175, 178] on span "Continue" at bounding box center [208, 179] width 99 height 8
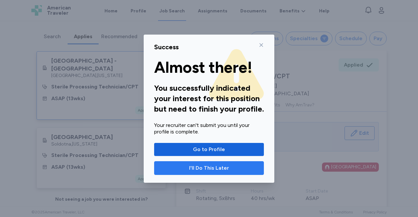
click at [193, 169] on span "I'll Do This Later" at bounding box center [209, 168] width 40 height 8
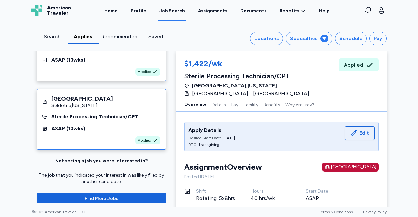
scroll to position [45, 0]
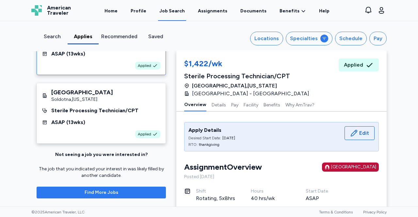
click at [89, 190] on span "Find More Jobs" at bounding box center [102, 192] width 34 height 7
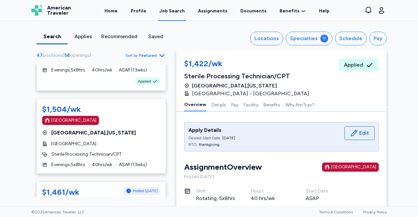
scroll to position [53, 0]
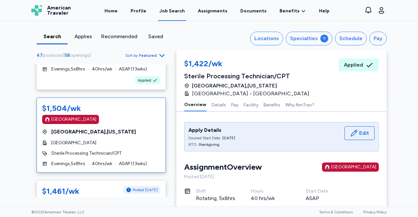
click at [66, 116] on div "[GEOGRAPHIC_DATA]" at bounding box center [73, 119] width 45 height 7
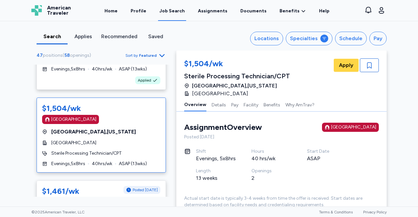
scroll to position [0, 0]
click at [345, 62] on span "Apply" at bounding box center [346, 65] width 14 height 8
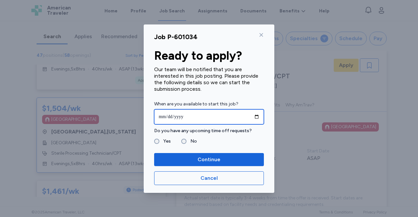
click at [257, 116] on input "date" at bounding box center [209, 116] width 110 height 15
type input "**********"
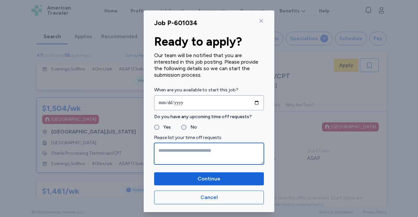
click at [162, 155] on textarea at bounding box center [209, 154] width 110 height 22
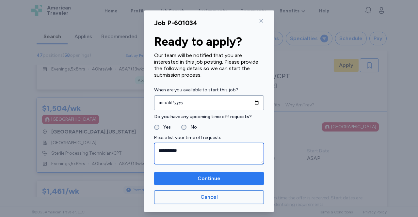
type textarea "**********"
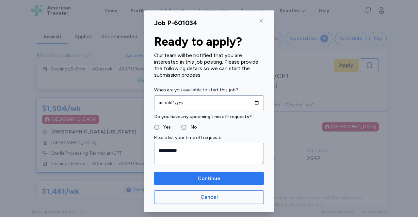
click at [186, 179] on span "Continue" at bounding box center [208, 179] width 99 height 8
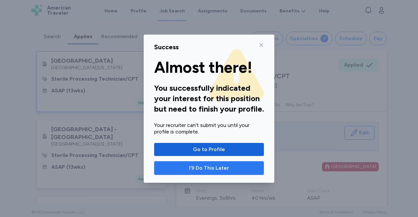
click at [193, 167] on span "I'll Do This Later" at bounding box center [209, 168] width 40 height 8
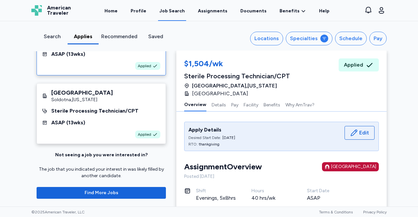
scroll to position [113, 0]
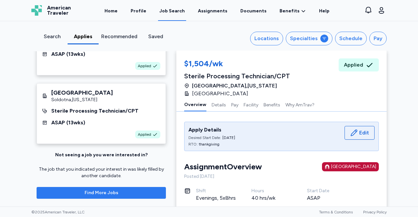
click at [105, 190] on span "Find More Jobs" at bounding box center [102, 193] width 34 height 7
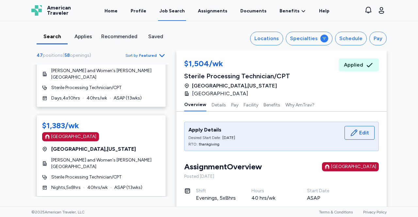
scroll to position [389, 0]
